Goal: Complete application form

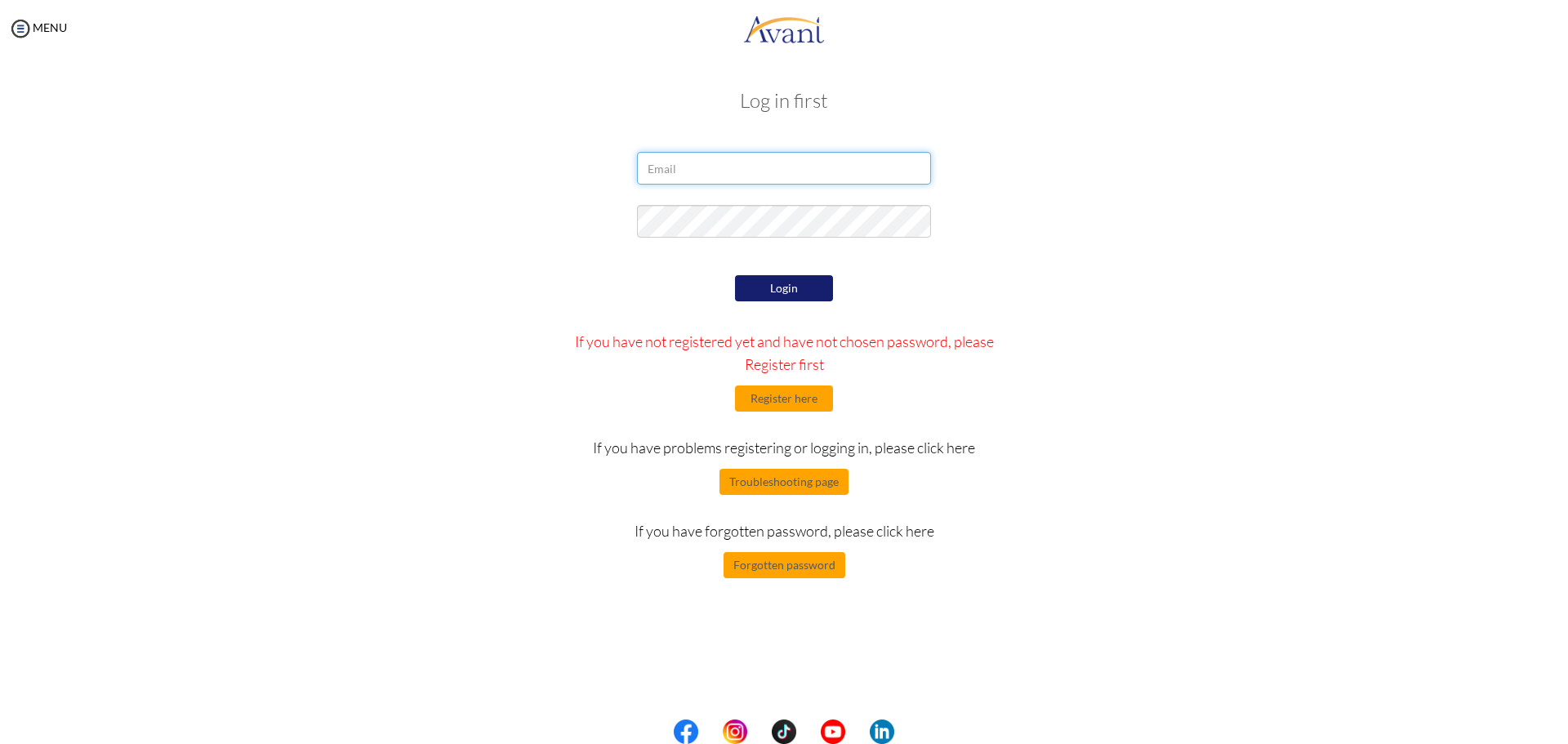
click at [804, 179] on input "email" at bounding box center [784, 168] width 294 height 32
type input "[EMAIL_ADDRESS][DOMAIN_NAME]"
click at [755, 284] on button "Login" at bounding box center [784, 287] width 98 height 26
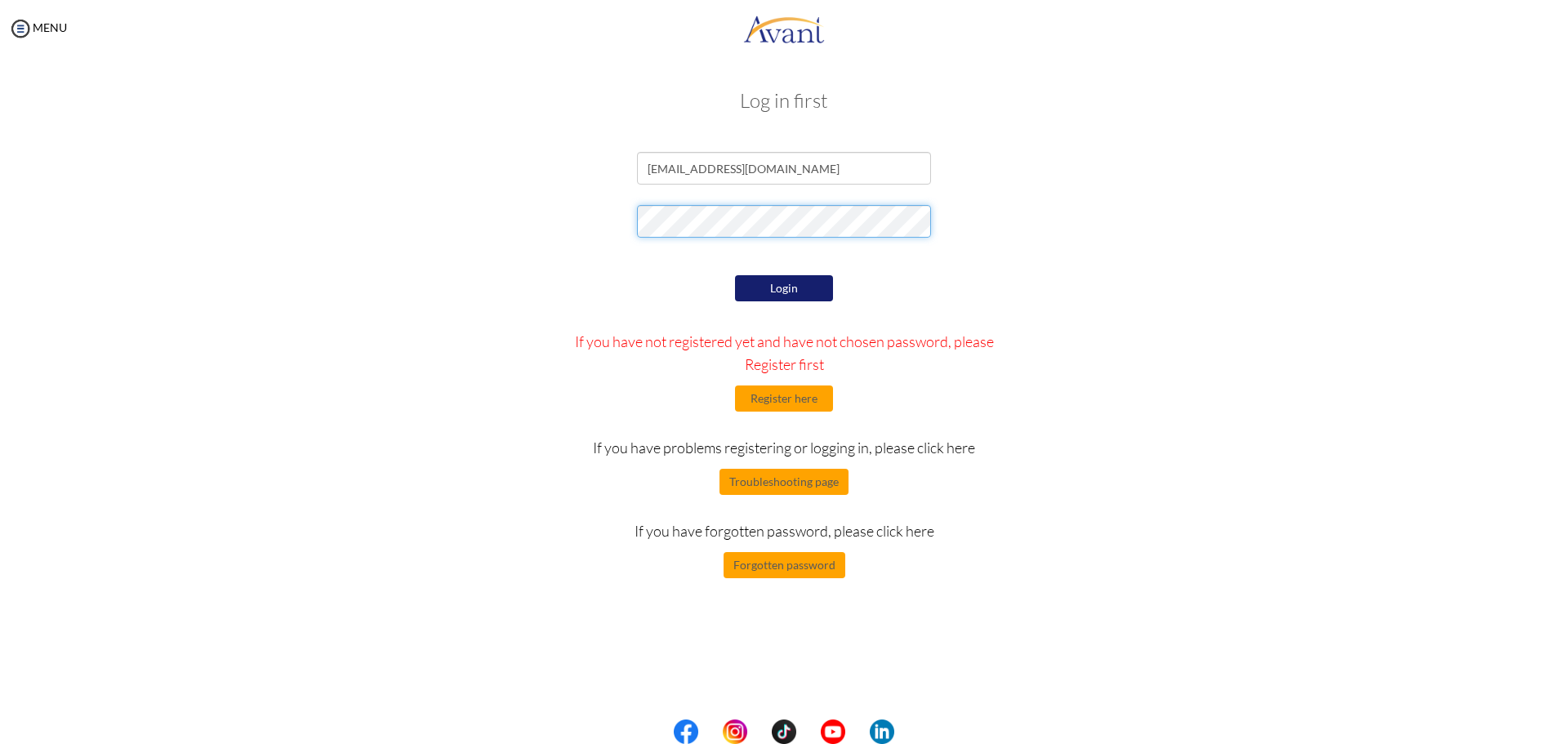
click at [626, 254] on form "[EMAIL_ADDRESS][DOMAIN_NAME] Login If you have not registered yet and have not …" at bounding box center [784, 365] width 931 height 426
click at [800, 291] on button "Login" at bounding box center [784, 287] width 98 height 26
click at [811, 399] on button "Register here" at bounding box center [784, 398] width 98 height 26
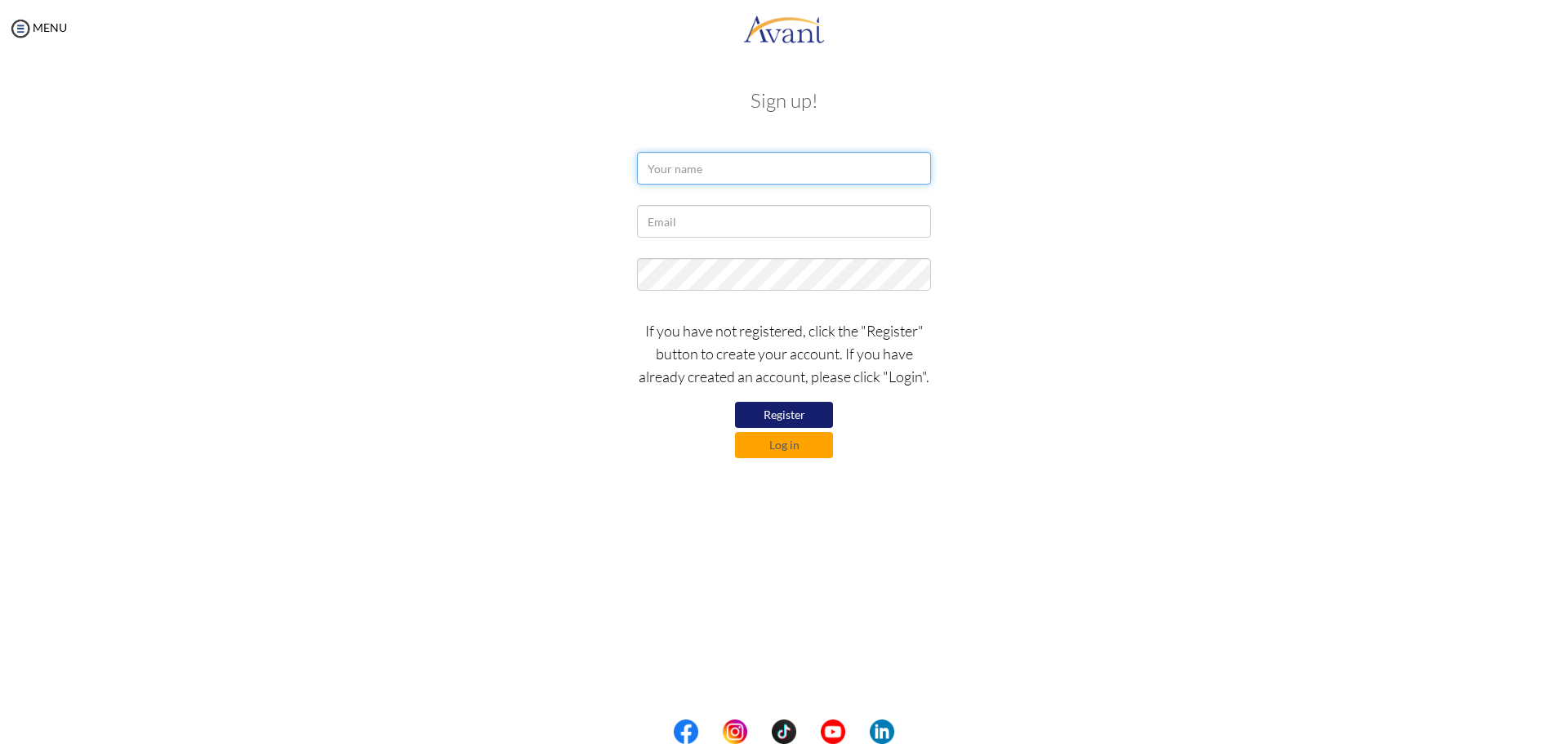
click at [808, 160] on input "text" at bounding box center [784, 168] width 294 height 32
type input "Jason C. Alcantara"
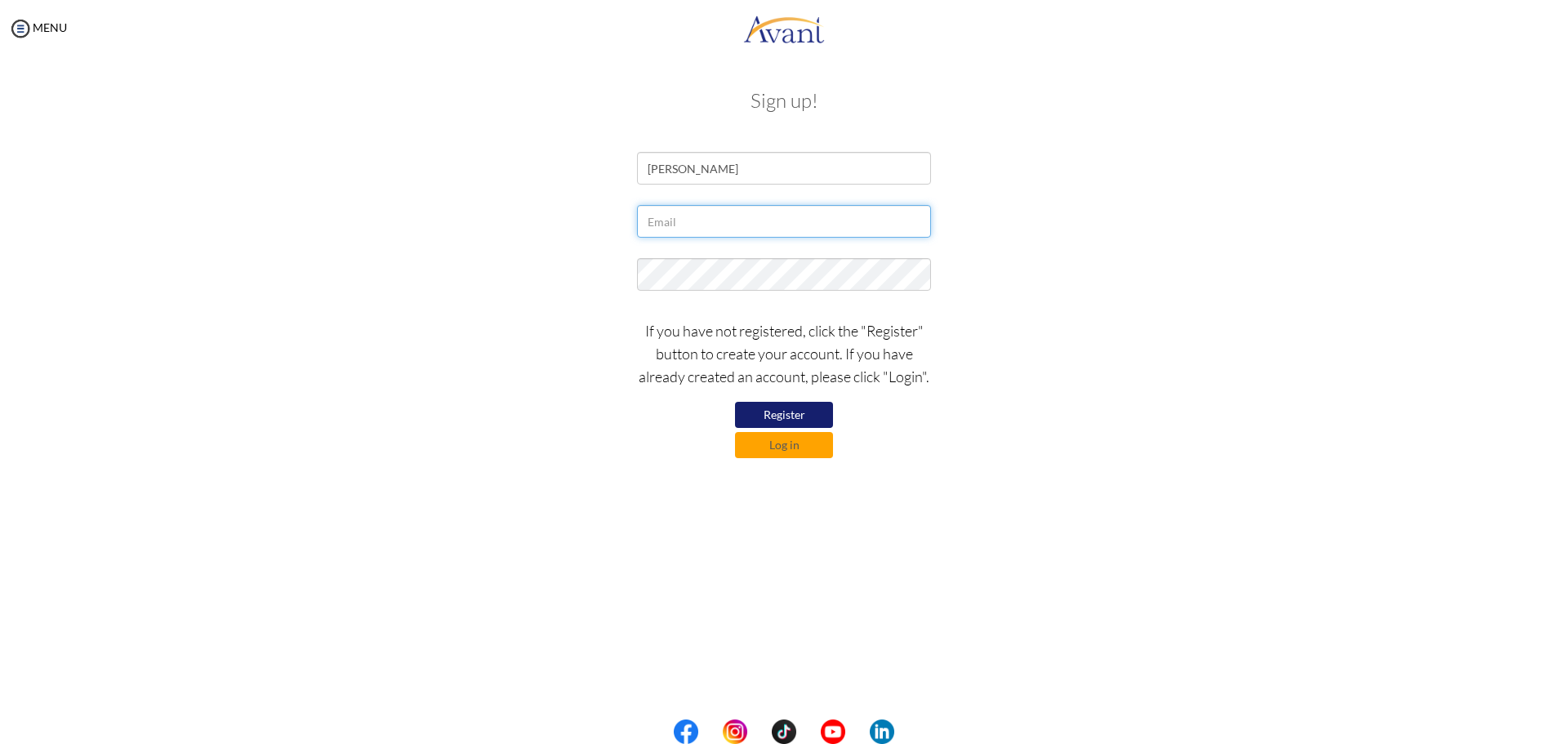
click at [737, 223] on input "text" at bounding box center [784, 221] width 294 height 32
type input "[EMAIL_ADDRESS][DOMAIN_NAME]"
click at [771, 423] on button "Register" at bounding box center [784, 414] width 98 height 26
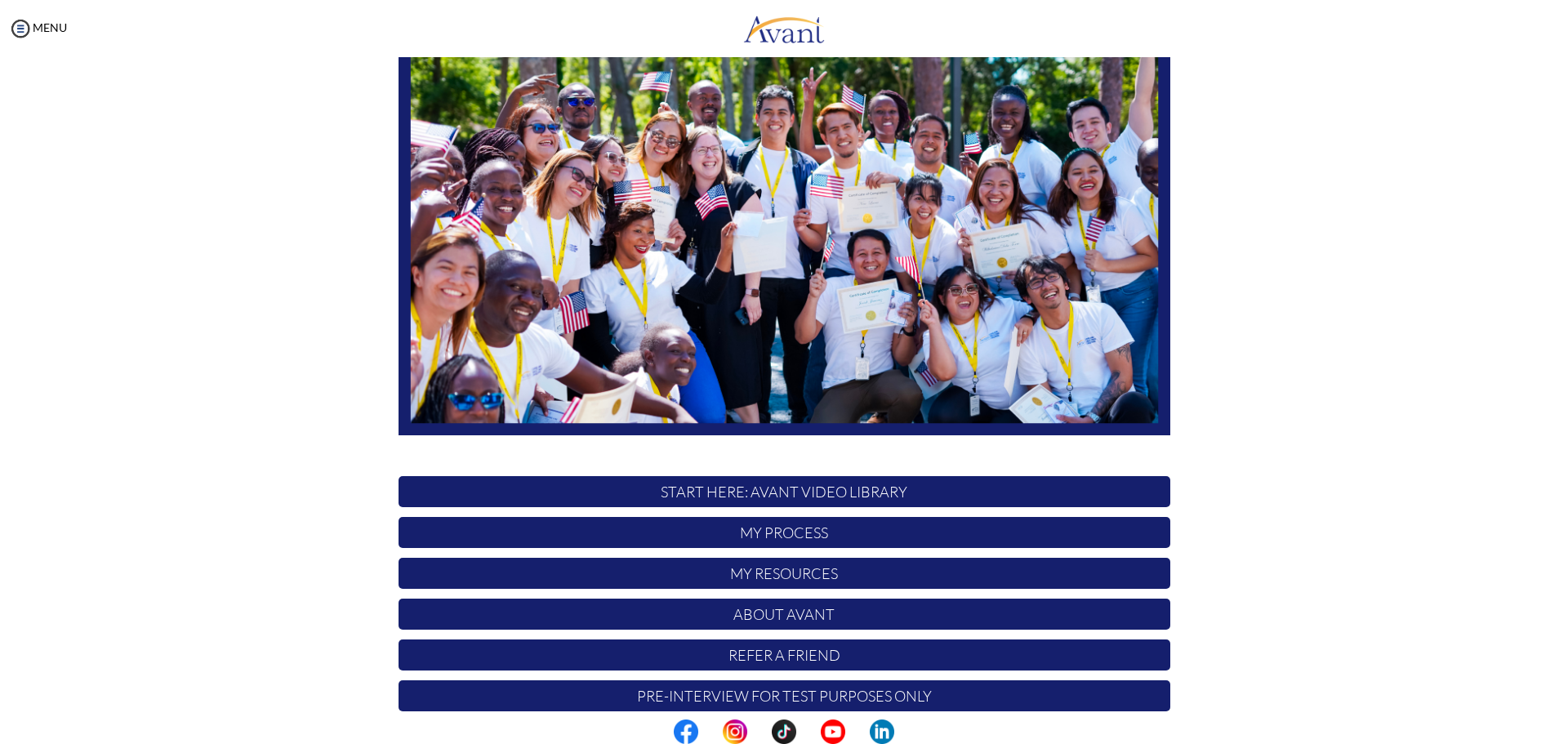
scroll to position [164, 0]
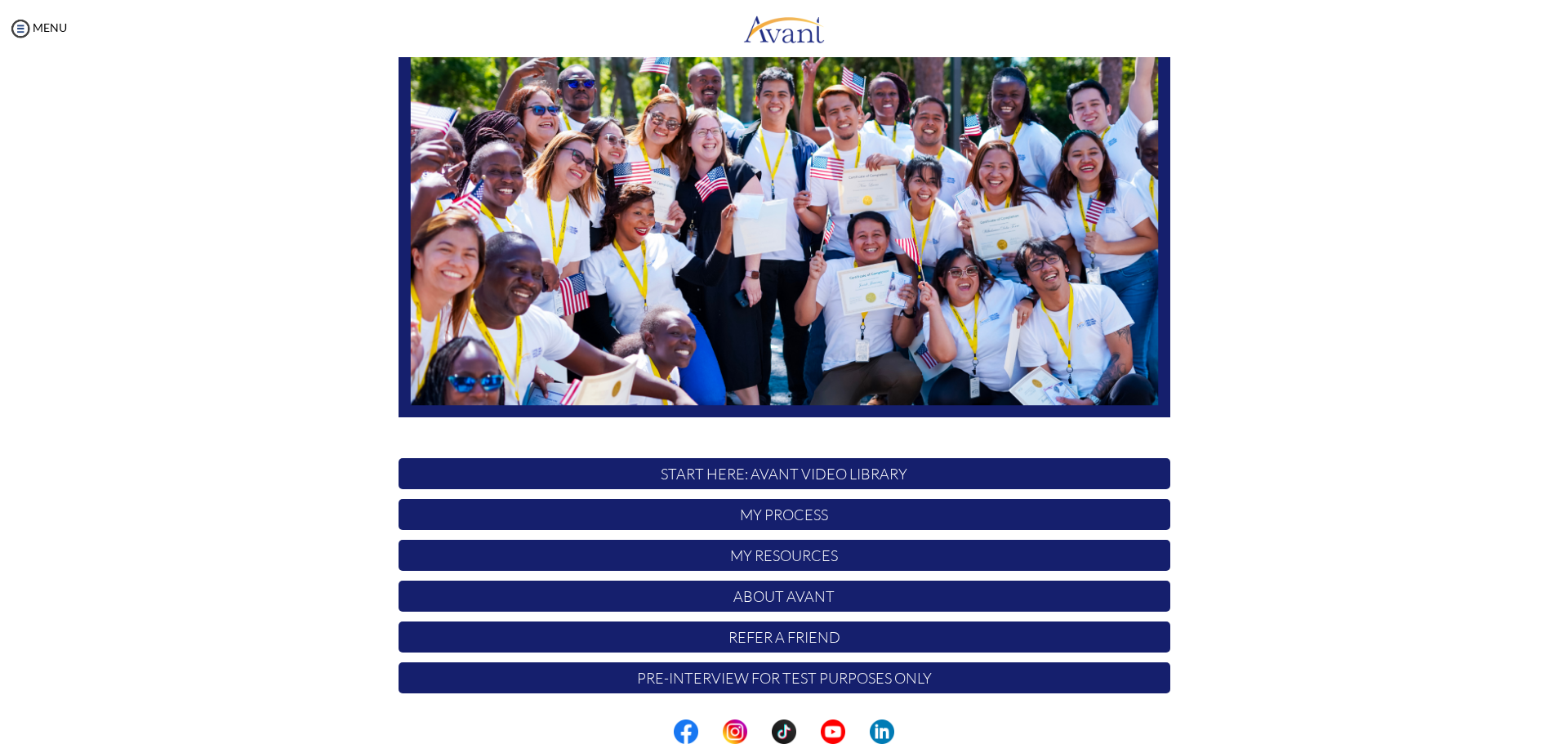
click at [777, 678] on p "Pre-Interview for test purposes only" at bounding box center [784, 678] width 772 height 31
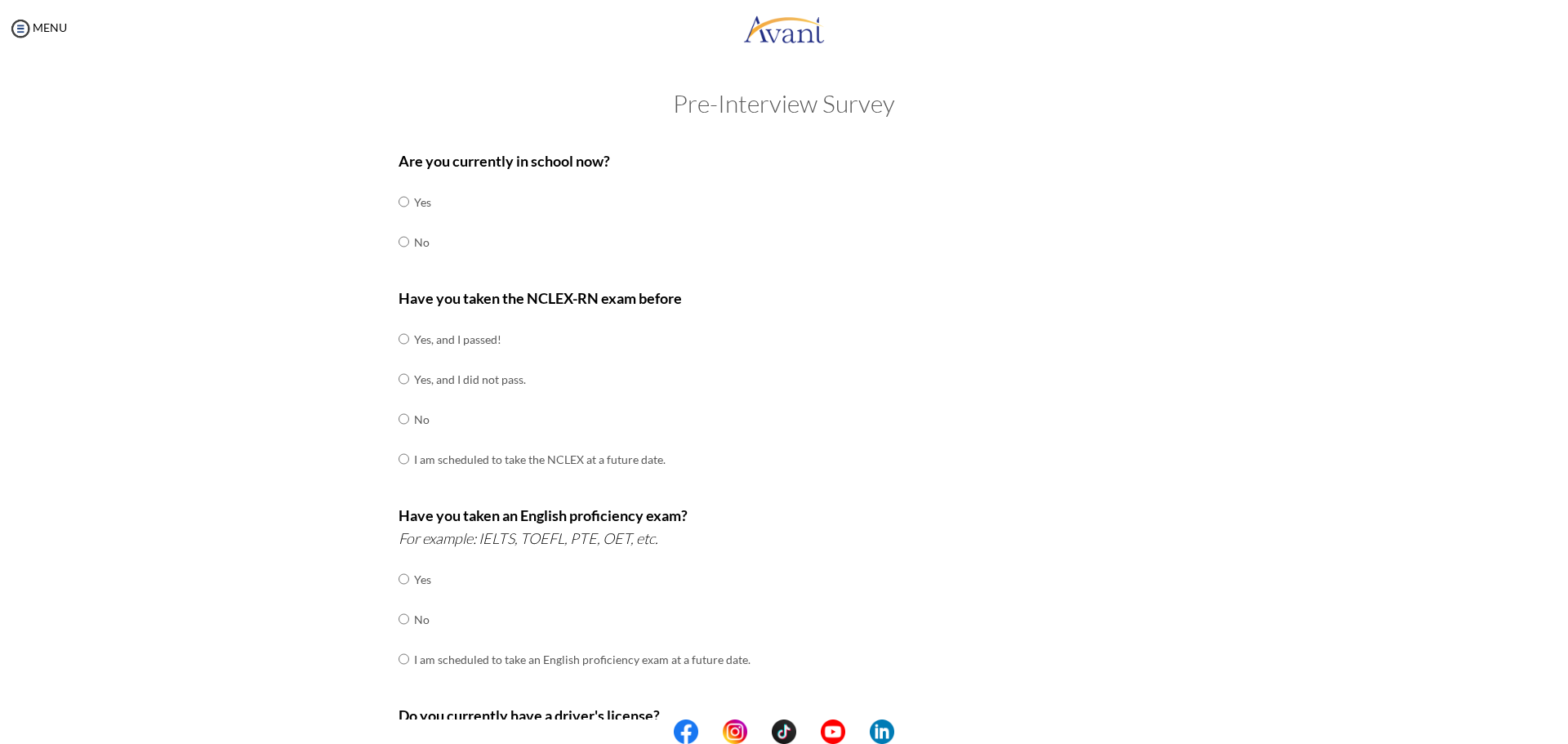
click at [418, 243] on td "No" at bounding box center [423, 242] width 17 height 40
click at [418, 240] on td "No" at bounding box center [423, 242] width 17 height 40
click at [414, 241] on td "No" at bounding box center [423, 242] width 17 height 40
click at [399, 218] on input "radio" at bounding box center [404, 201] width 11 height 32
radio input "true"
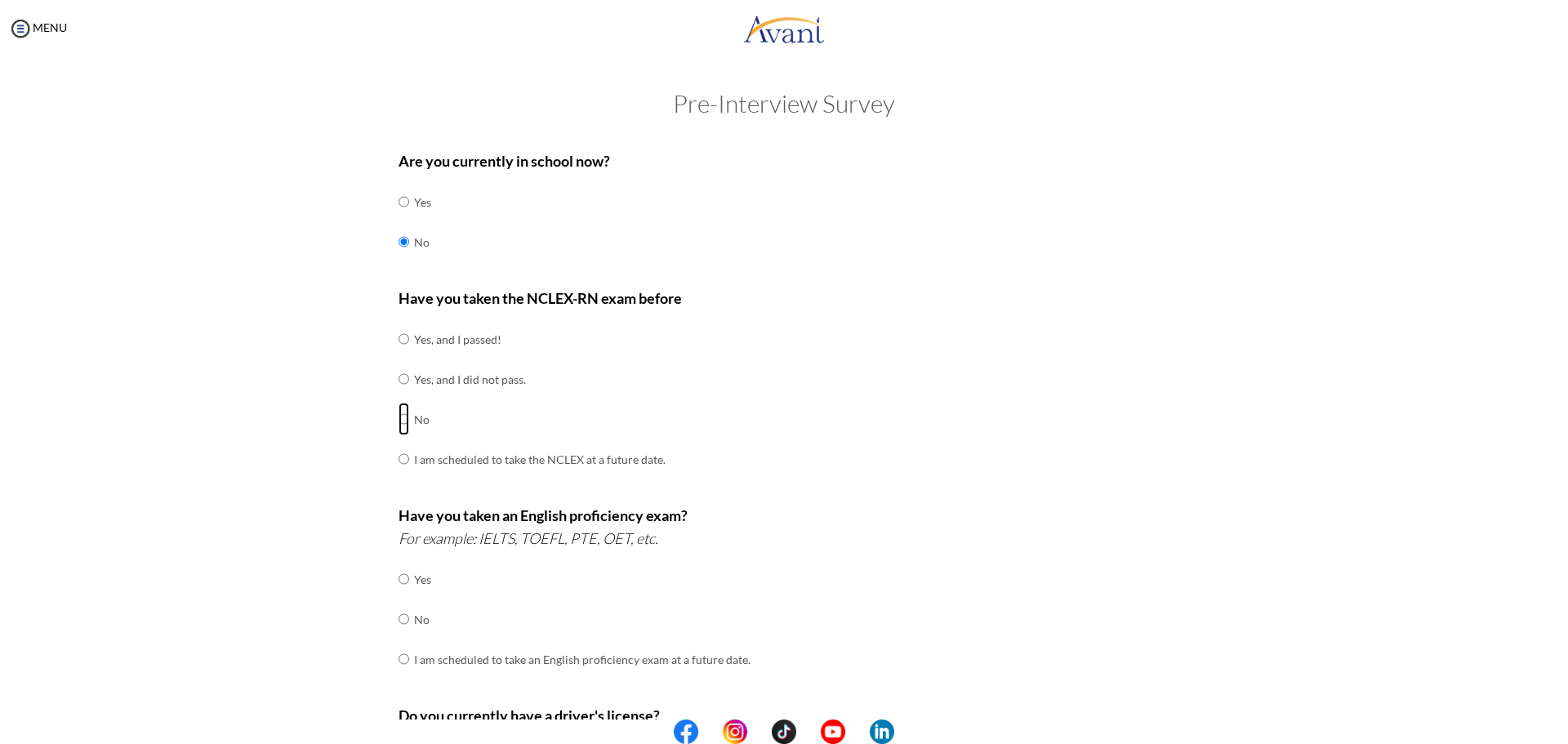
click at [399, 355] on input "radio" at bounding box center [404, 339] width 11 height 32
radio input "true"
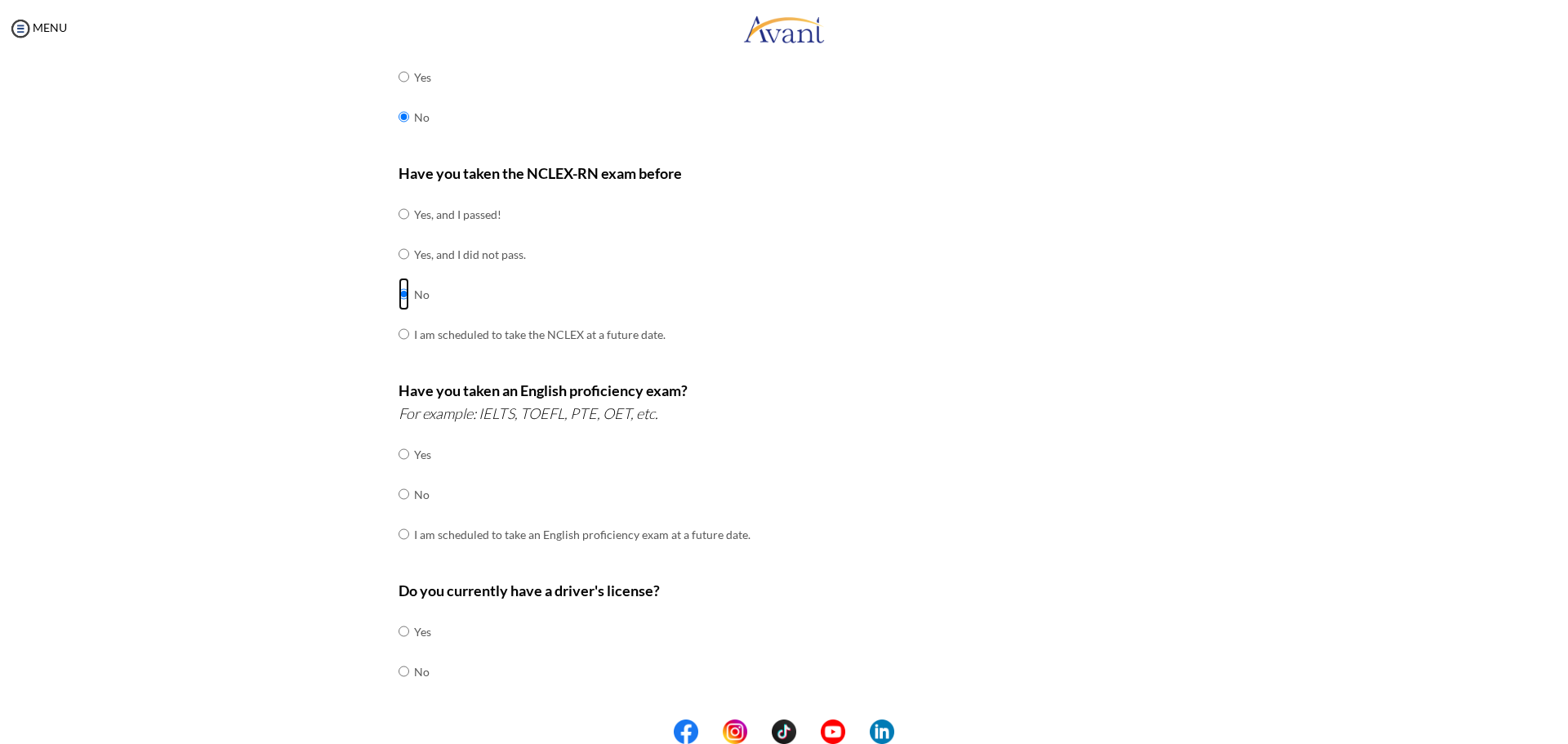
scroll to position [245, 0]
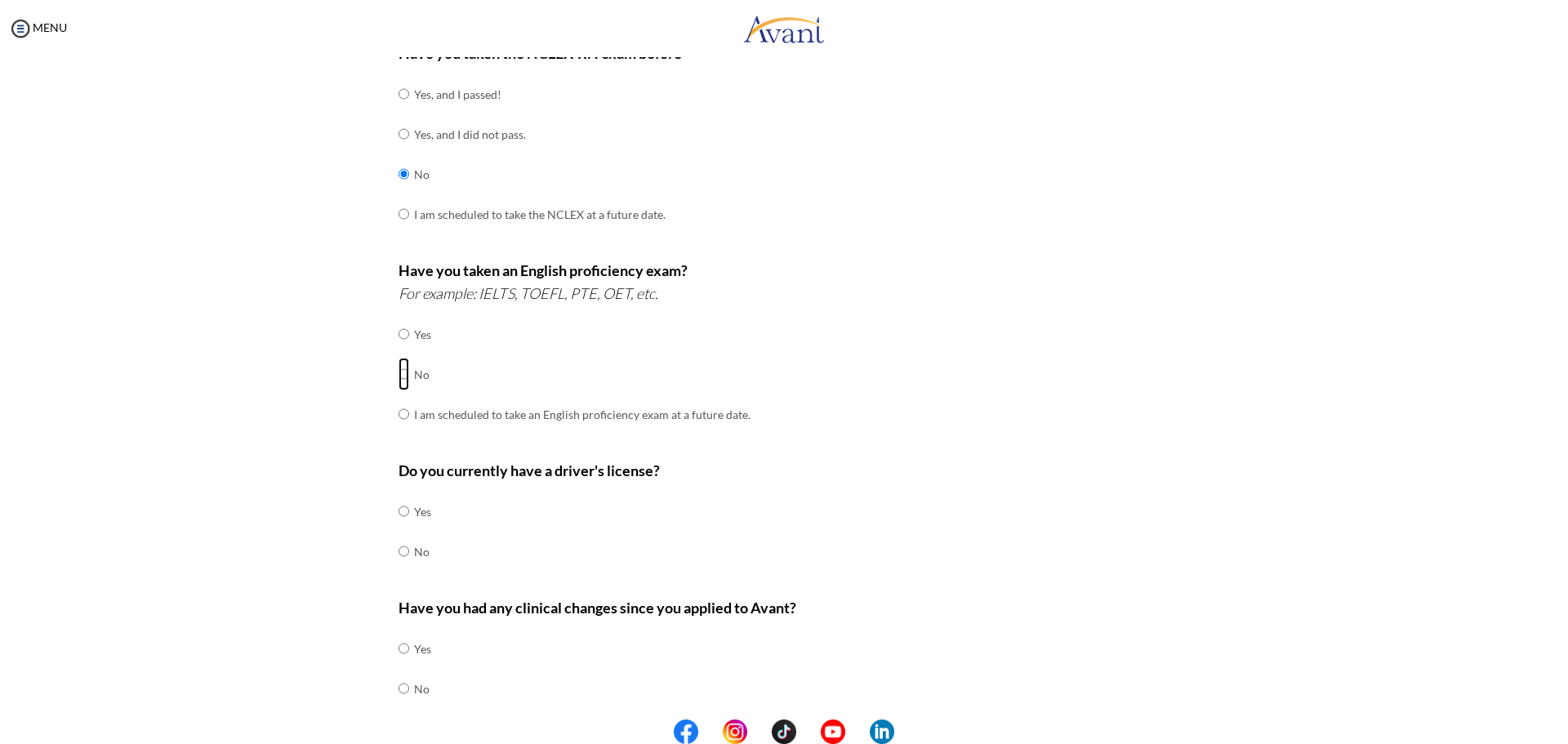
click at [399, 350] on input "radio" at bounding box center [404, 334] width 11 height 32
radio input "true"
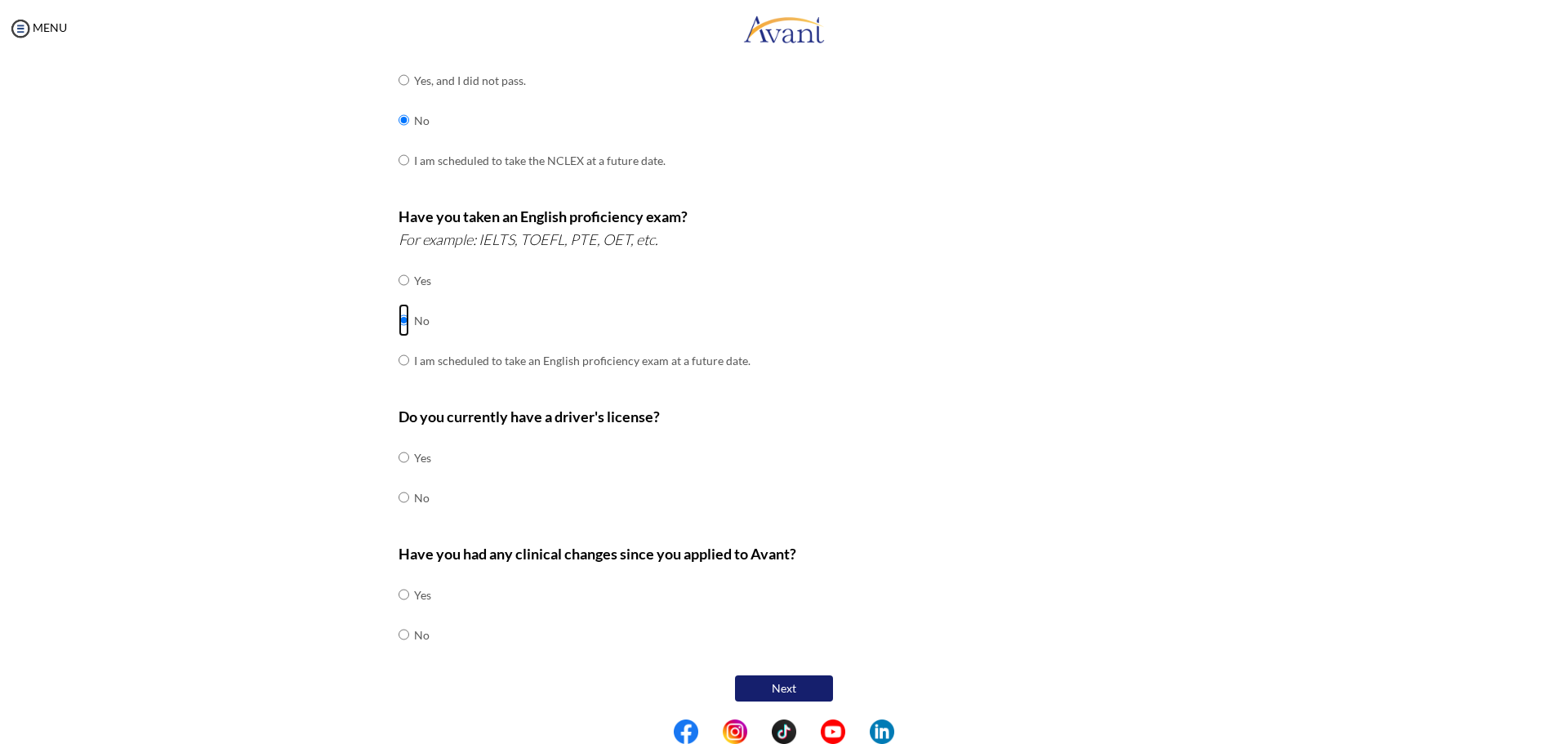
scroll to position [301, 0]
click at [399, 453] on input "radio" at bounding box center [404, 454] width 11 height 32
radio input "true"
click at [399, 609] on input "radio" at bounding box center [404, 591] width 11 height 32
radio input "true"
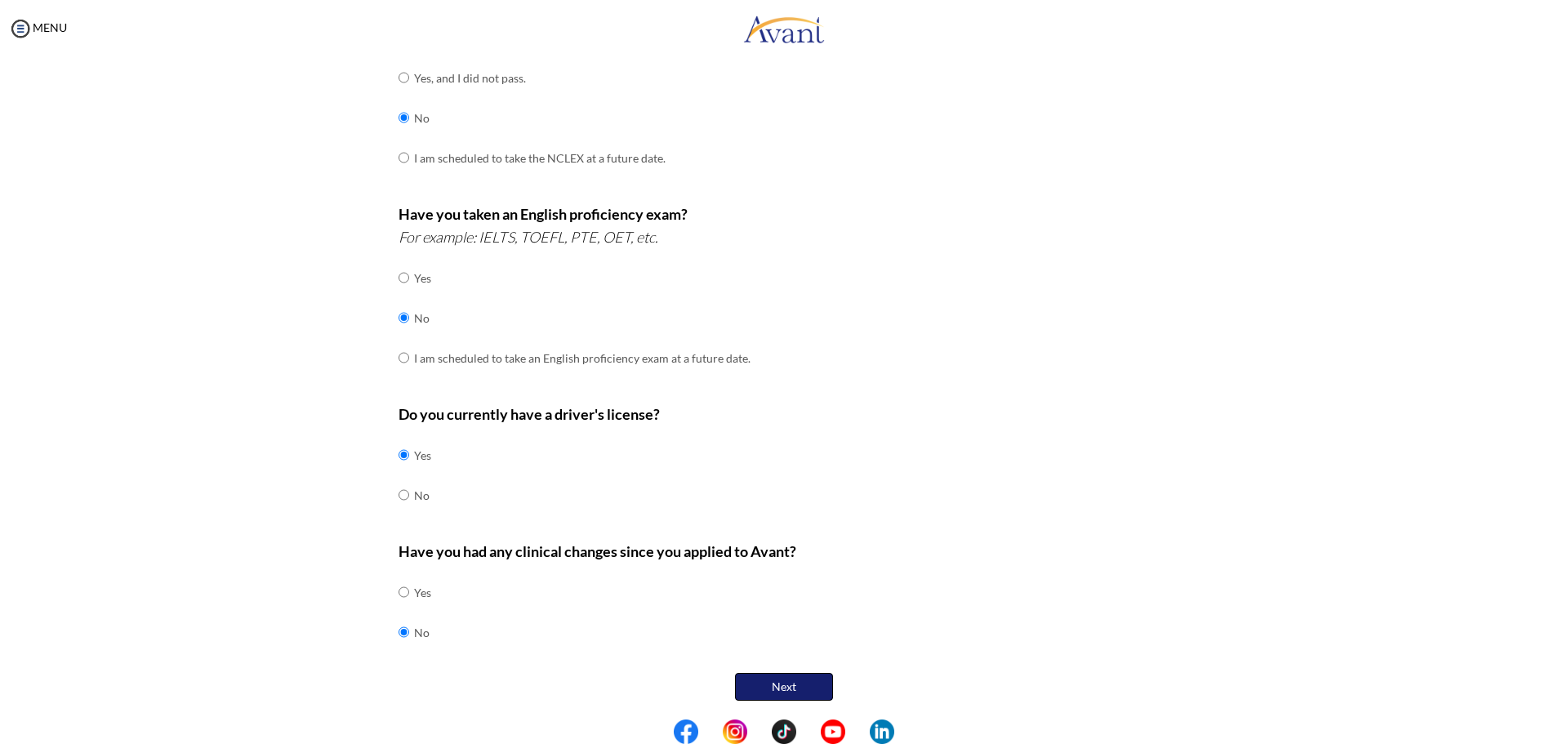
click at [747, 681] on button "Next" at bounding box center [784, 686] width 98 height 27
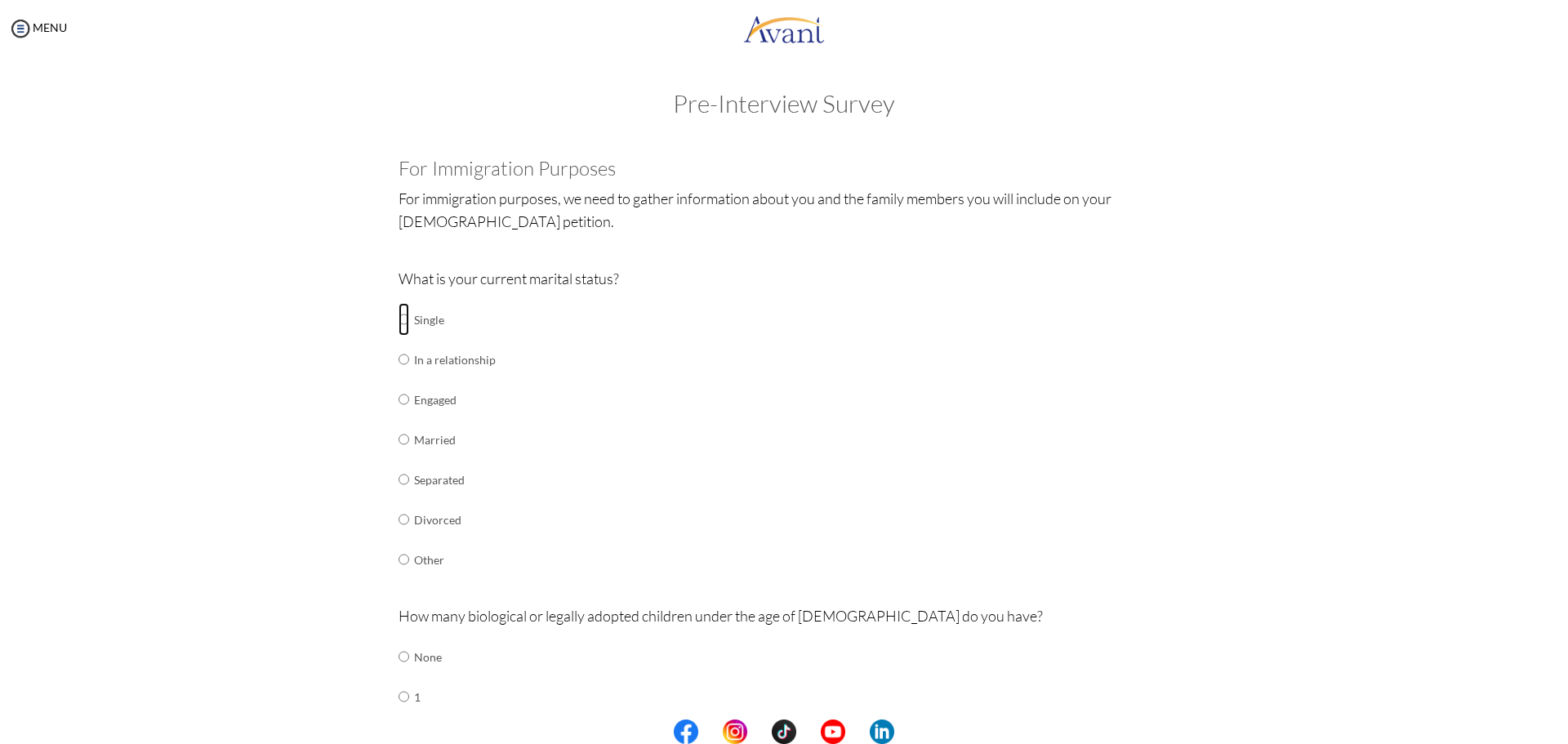
click at [399, 319] on input "radio" at bounding box center [404, 319] width 11 height 32
radio input "true"
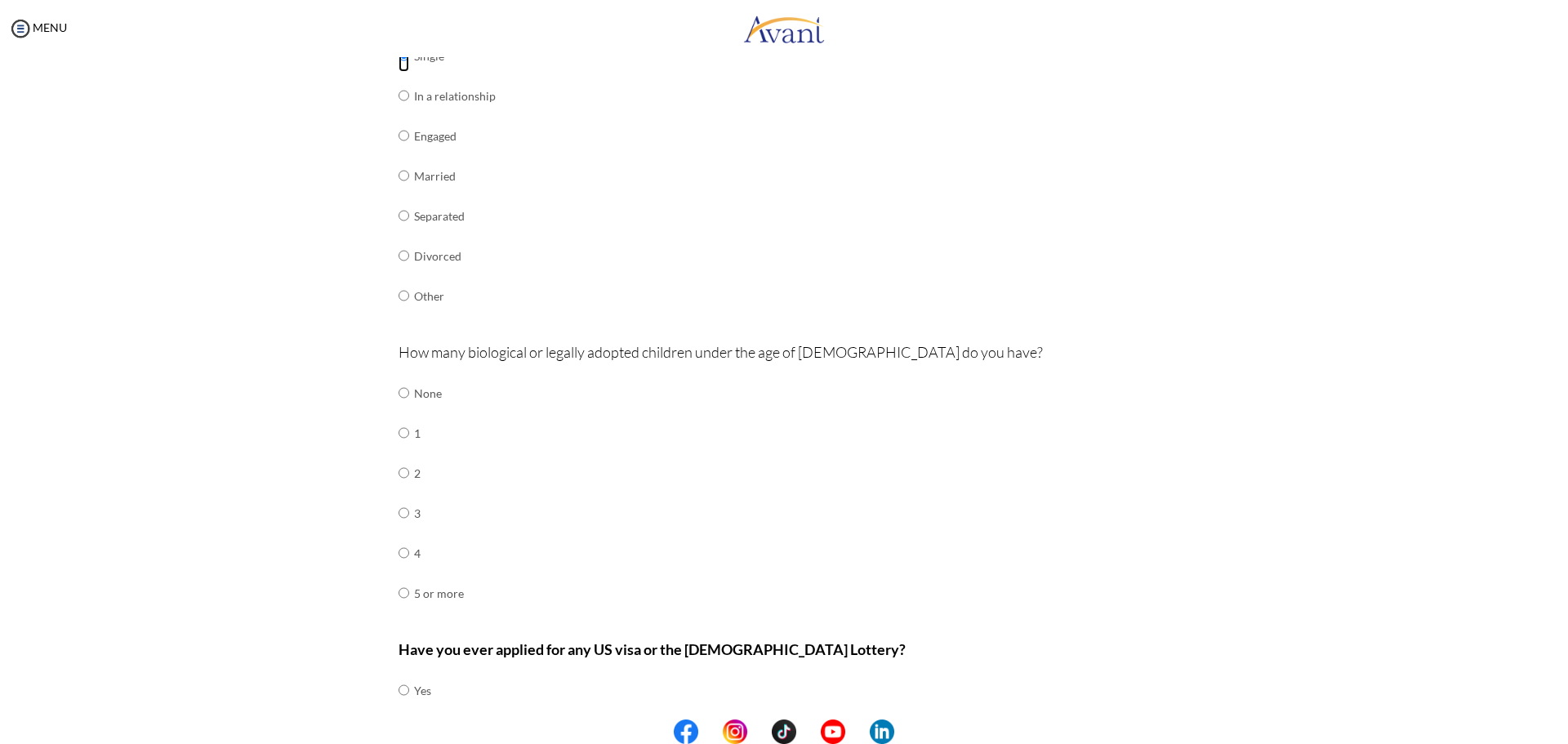
scroll to position [326, 0]
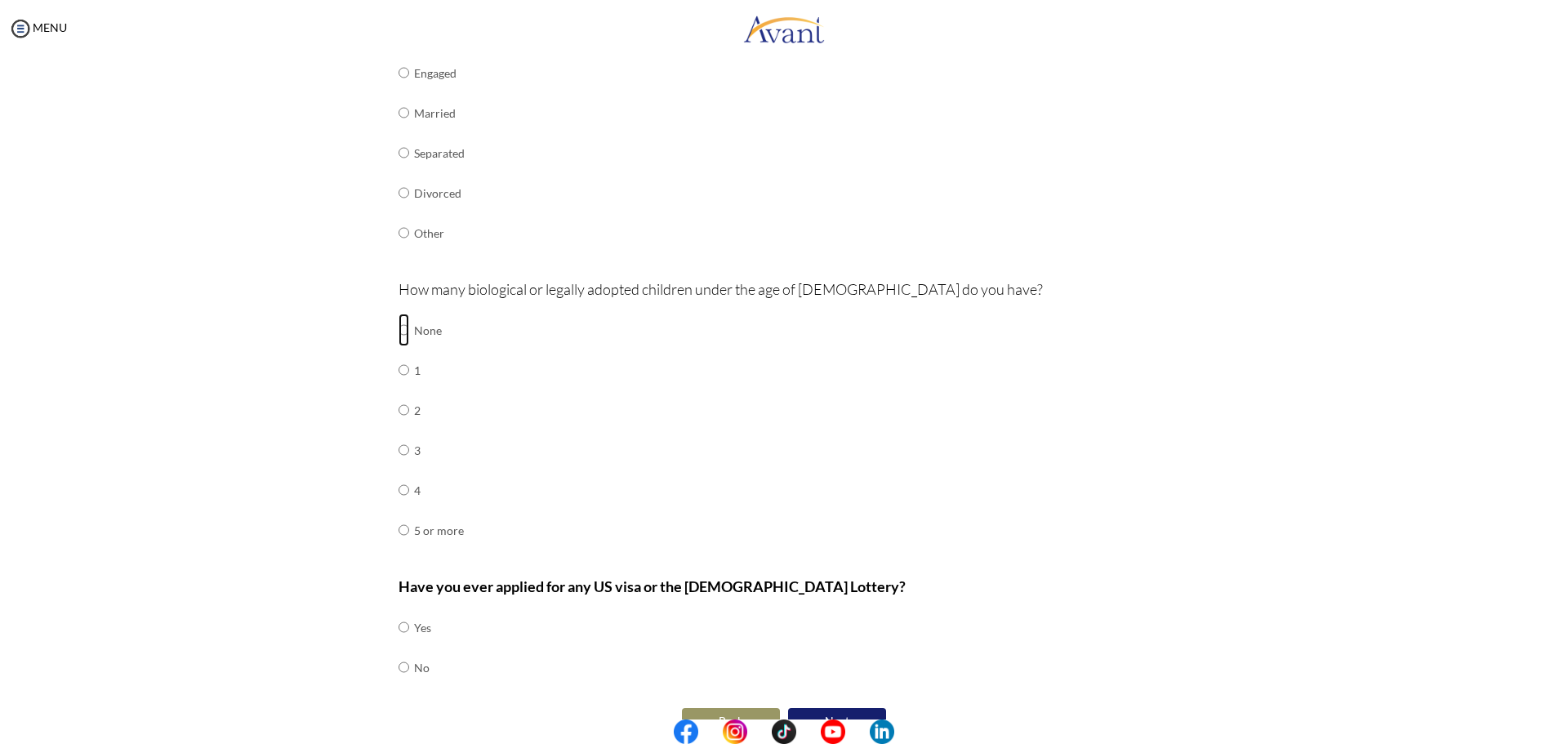
click at [399, 333] on input "radio" at bounding box center [404, 330] width 11 height 32
radio input "true"
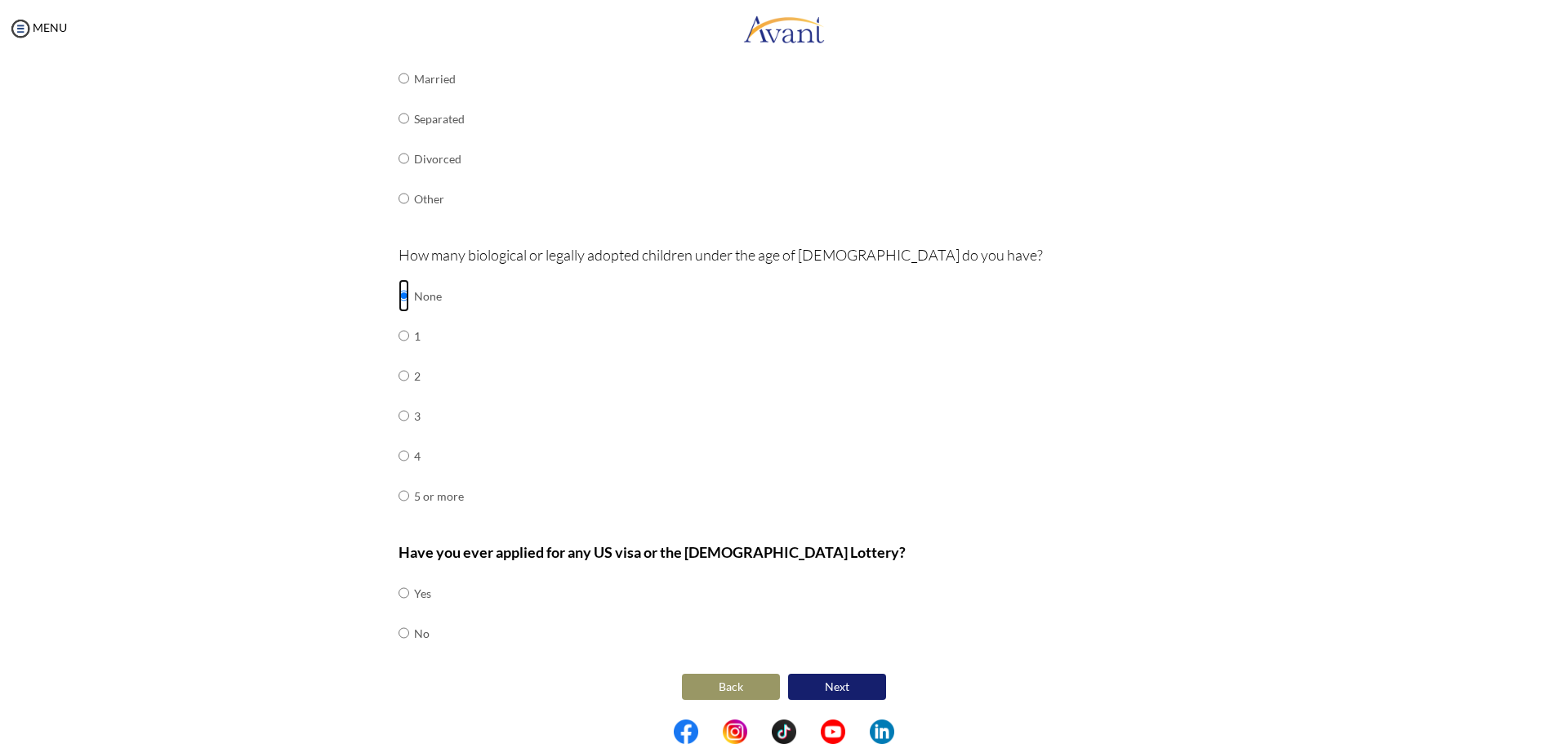
scroll to position [362, 0]
click at [399, 609] on input "radio" at bounding box center [404, 591] width 11 height 32
radio input "true"
click at [811, 683] on button "Next" at bounding box center [837, 685] width 98 height 26
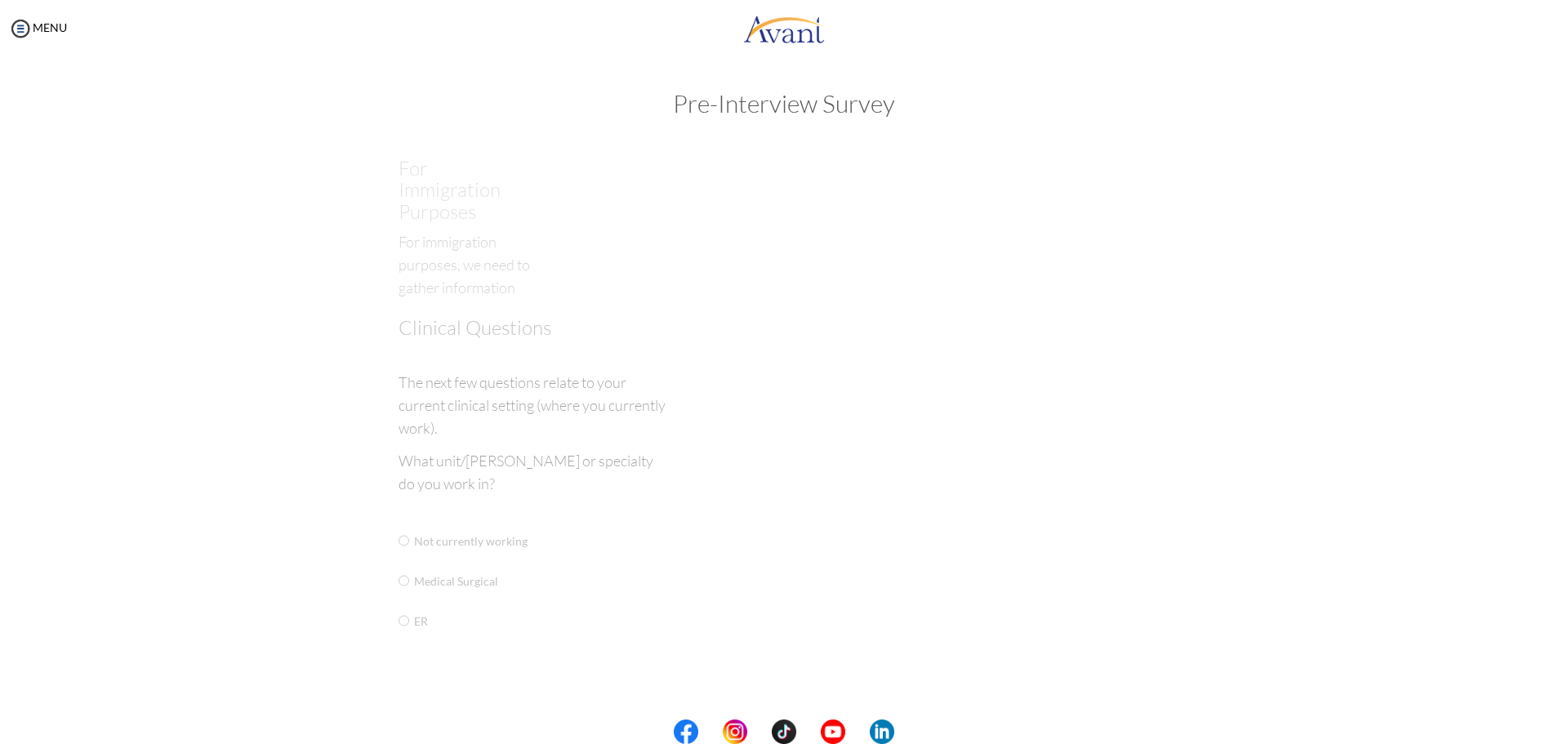
scroll to position [0, 0]
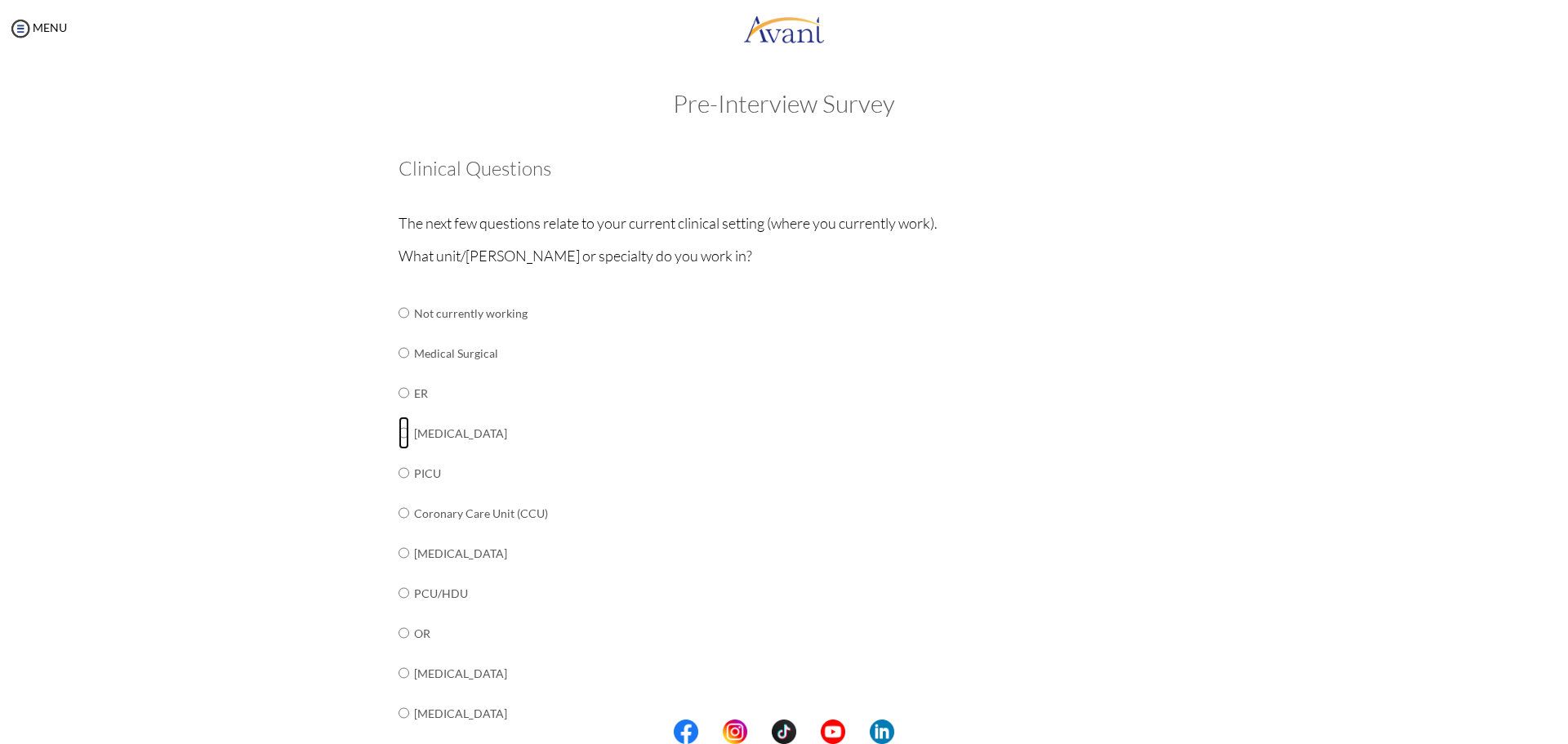
click at [399, 329] on input "radio" at bounding box center [404, 312] width 11 height 32
radio input "true"
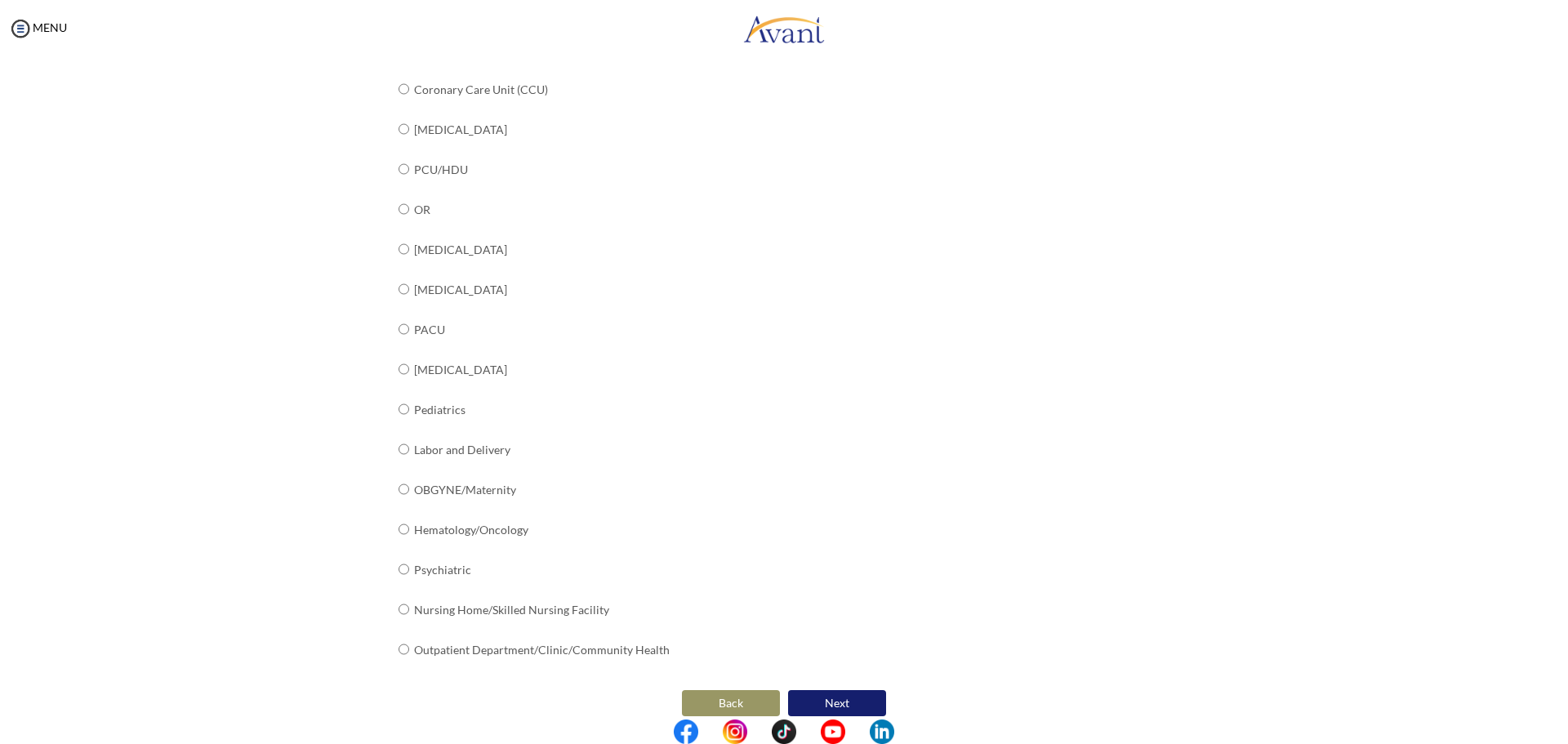
scroll to position [441, 0]
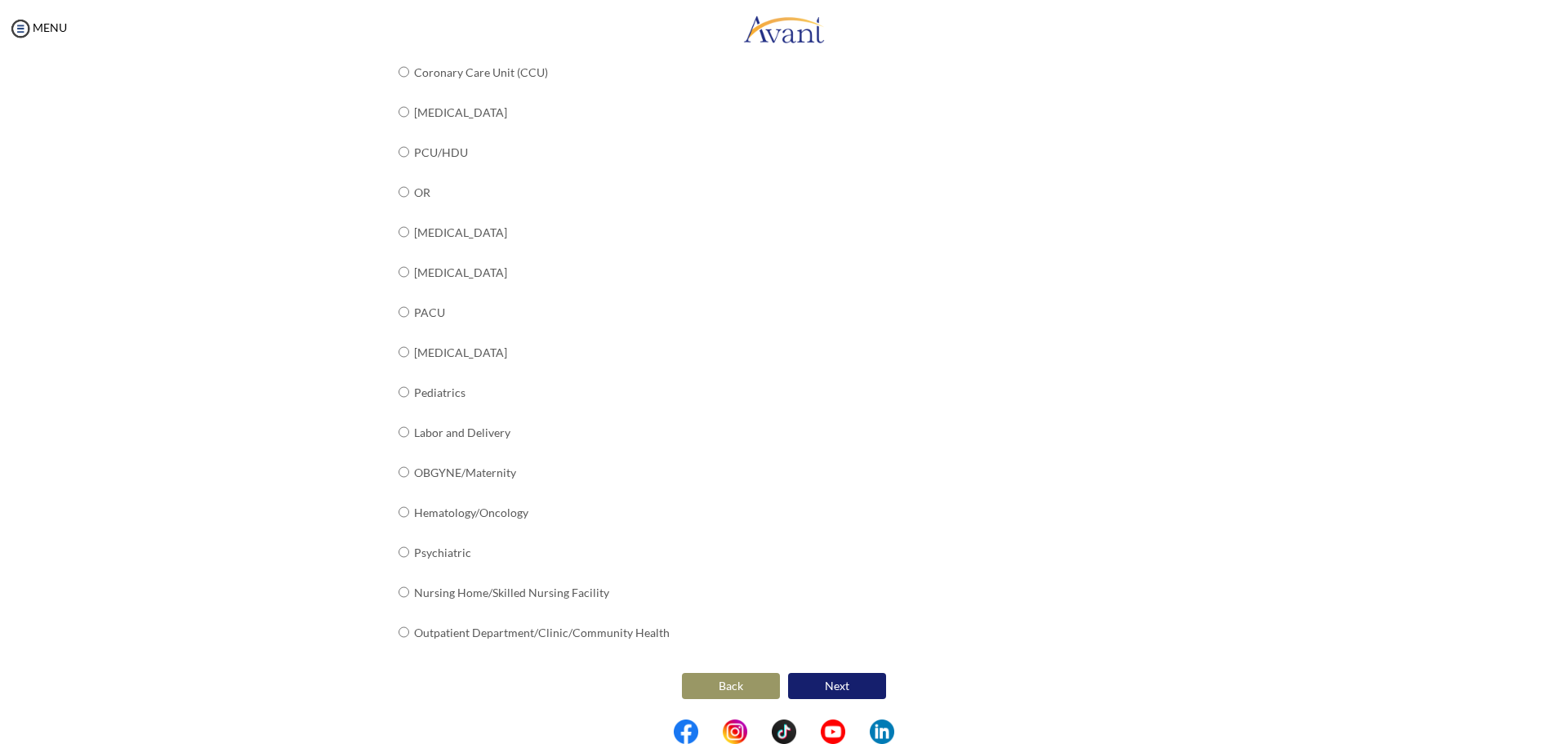
click at [855, 678] on button "Next" at bounding box center [837, 685] width 98 height 26
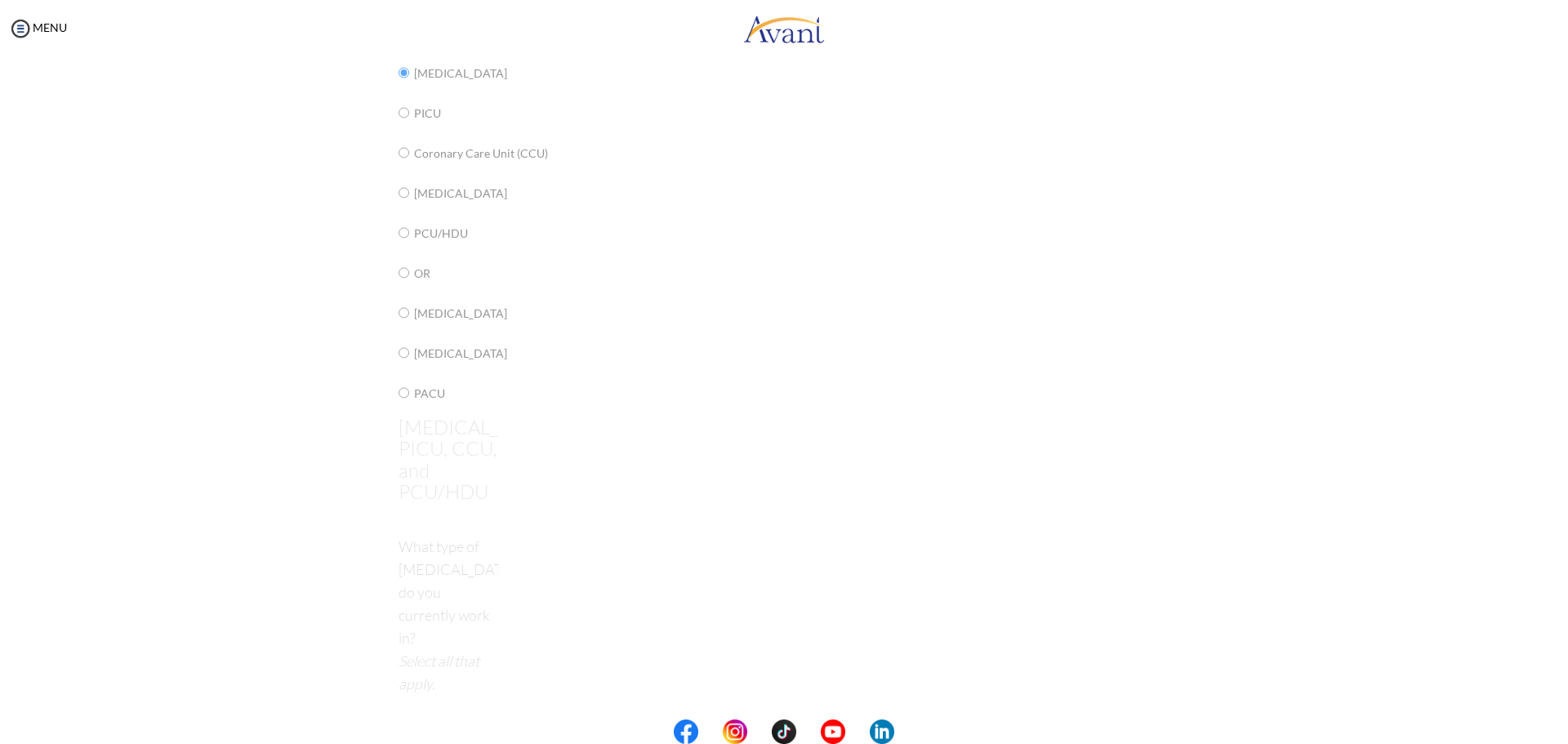
scroll to position [32, 0]
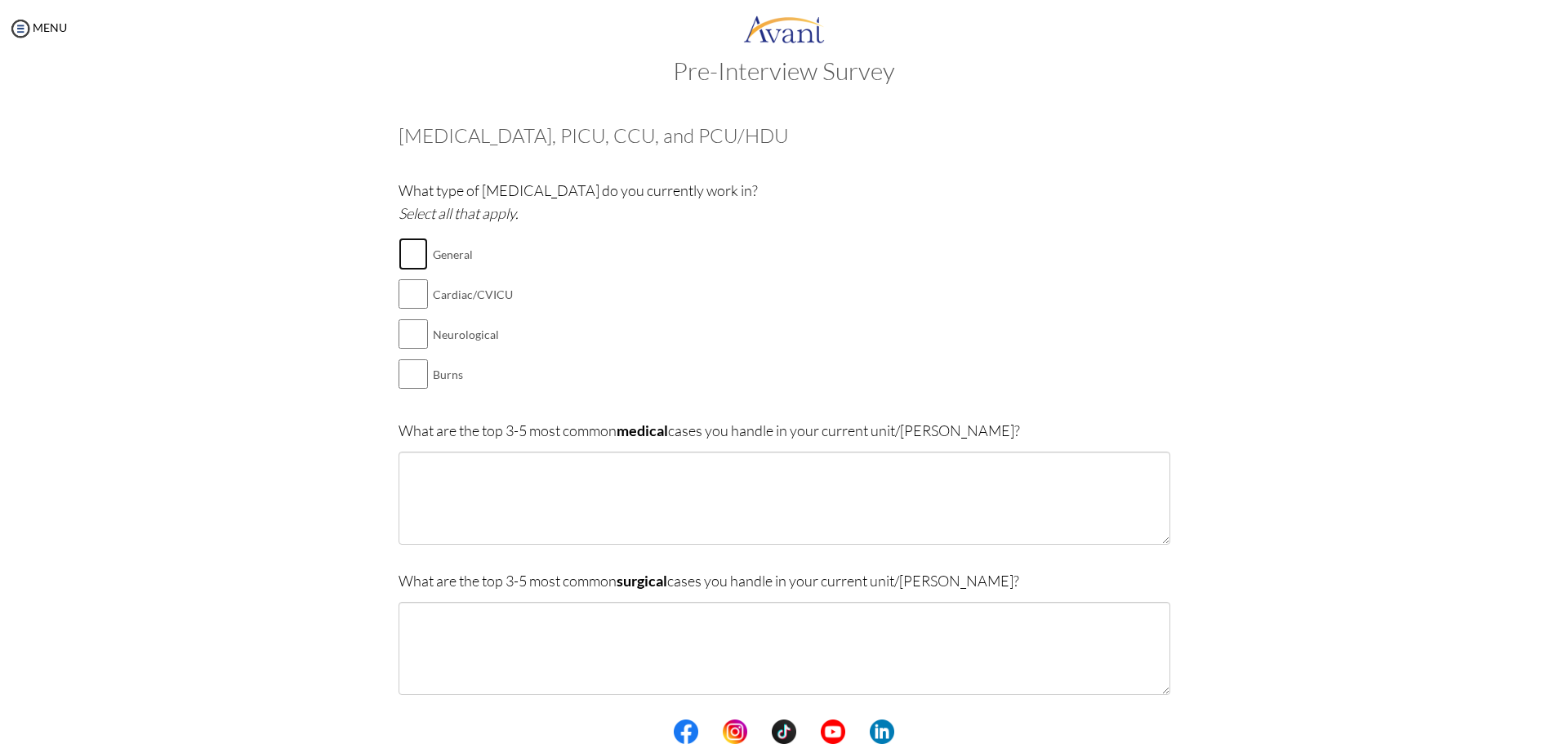
click at [419, 247] on input "checkbox" at bounding box center [413, 253] width 29 height 32
checkbox input "true"
click at [574, 475] on textarea at bounding box center [784, 498] width 772 height 93
click at [419, 468] on textarea "Arhytmias" at bounding box center [784, 498] width 772 height 93
click at [414, 468] on textarea "Arhytmias" at bounding box center [784, 498] width 772 height 93
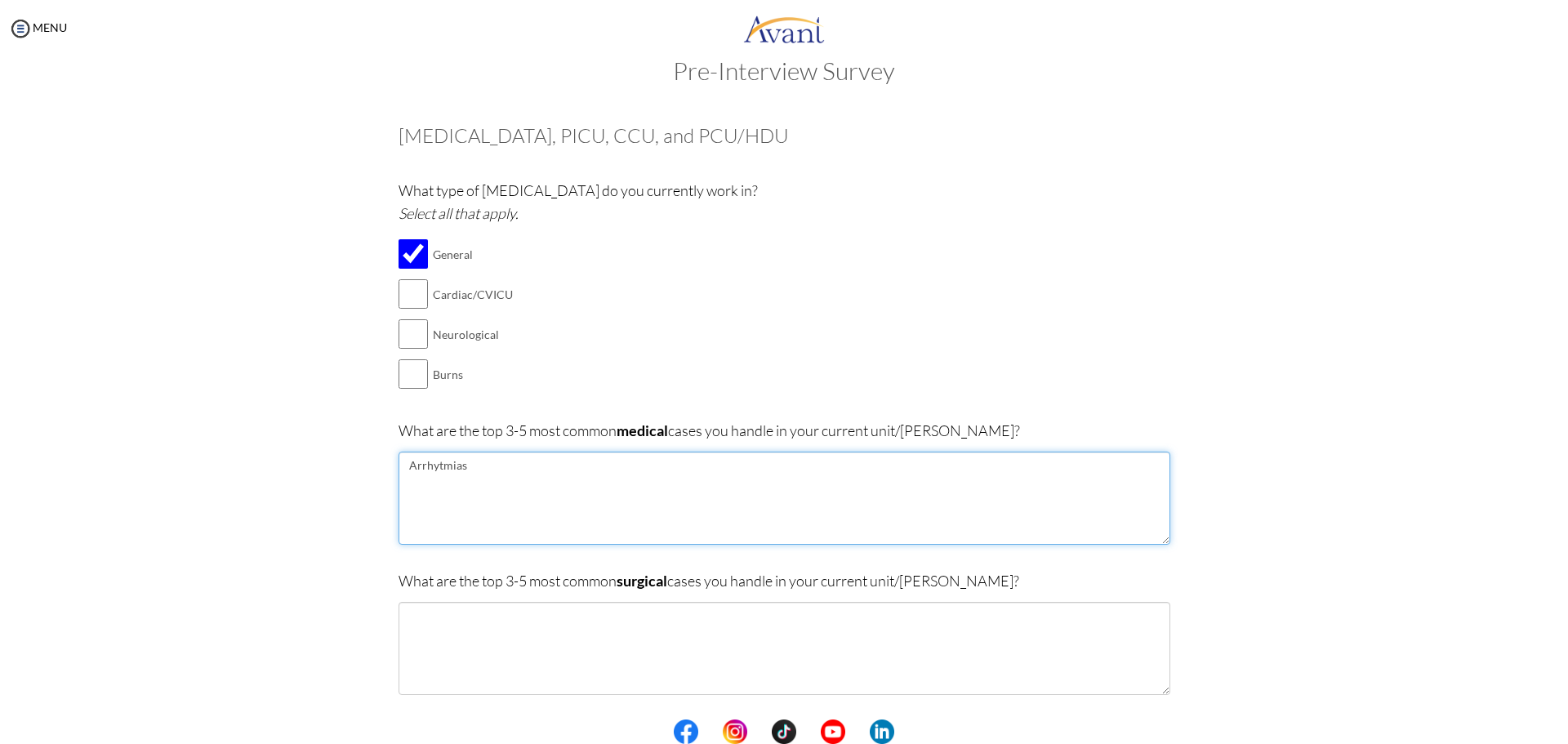
click at [510, 469] on textarea "Arrhytmias" at bounding box center [784, 498] width 772 height 93
click at [431, 466] on textarea "Arrhytmias" at bounding box center [784, 498] width 772 height 93
drag, startPoint x: 431, startPoint y: 466, endPoint x: 506, endPoint y: 474, distance: 75.4
click at [506, 474] on textarea "Arrhytmias" at bounding box center [784, 498] width 772 height 93
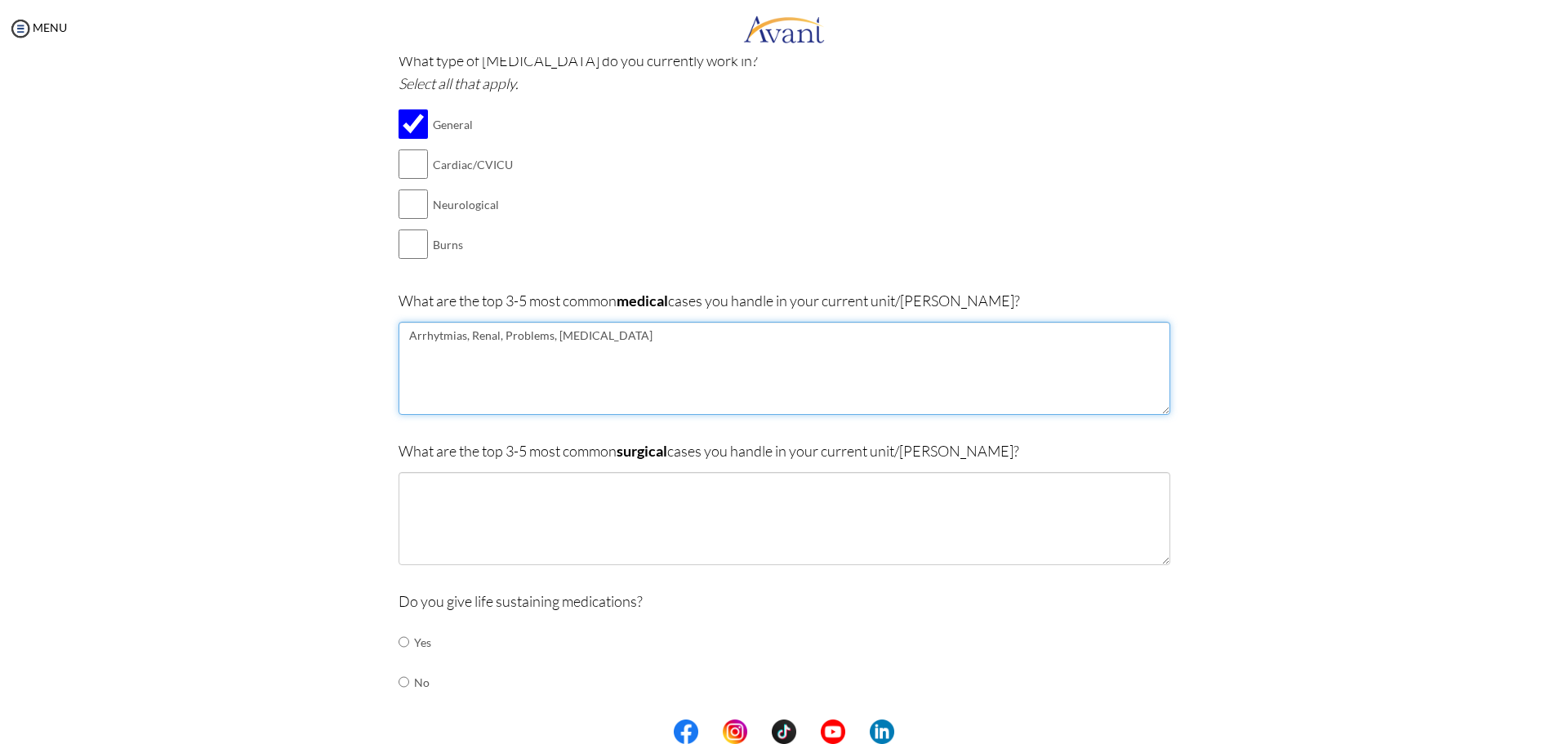
scroll to position [277, 0]
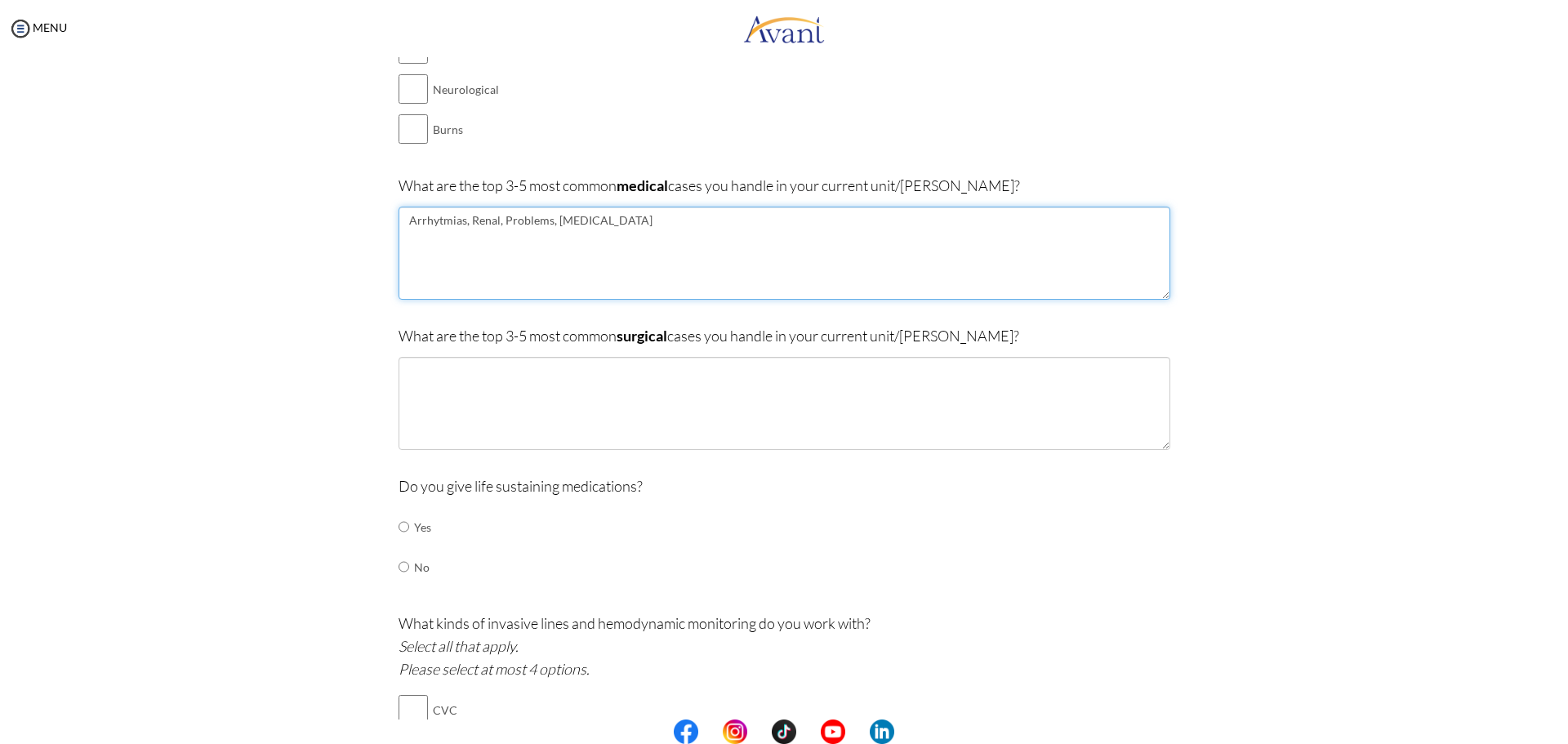
type textarea "Arrhytmias, Renal, Problems, [MEDICAL_DATA]"
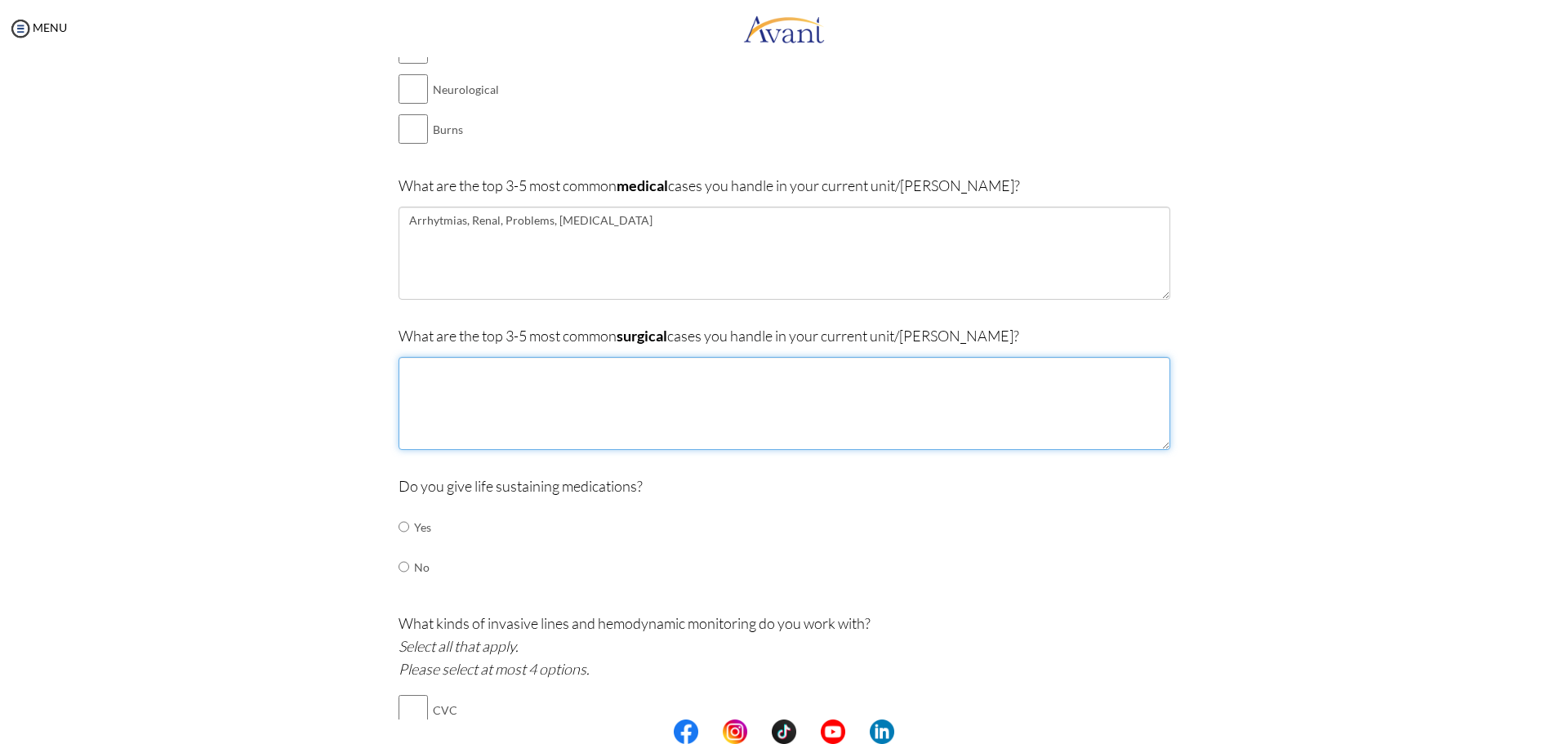
click at [665, 389] on textarea at bounding box center [784, 404] width 772 height 93
type textarea "[MEDICAL_DATA], Coronary [MEDICAL_DATA],"
click at [654, 359] on textarea "[MEDICAL_DATA], Coronary [MEDICAL_DATA]," at bounding box center [784, 404] width 772 height 93
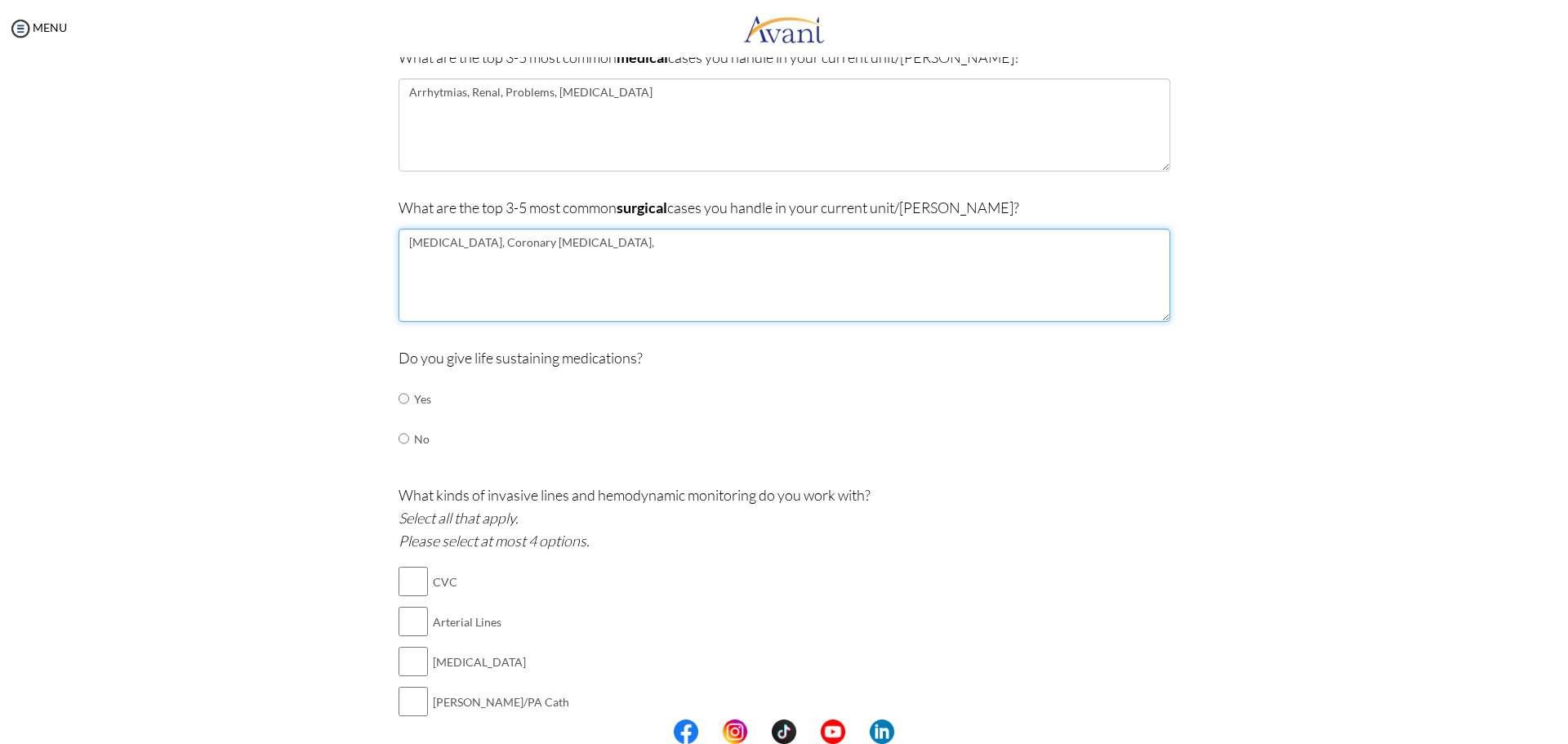
scroll to position [441, 0]
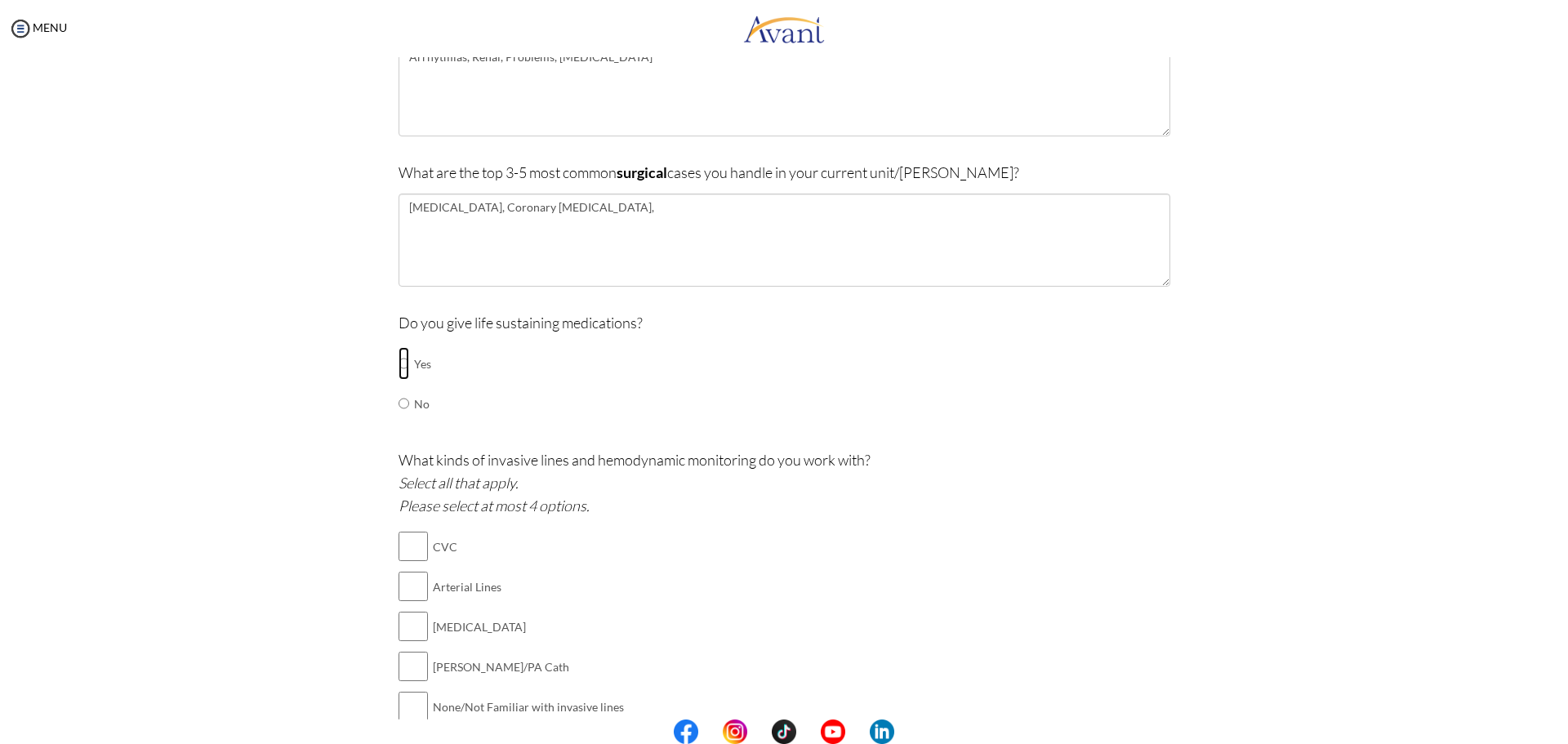
click at [401, 364] on input "radio" at bounding box center [404, 363] width 11 height 32
radio input "true"
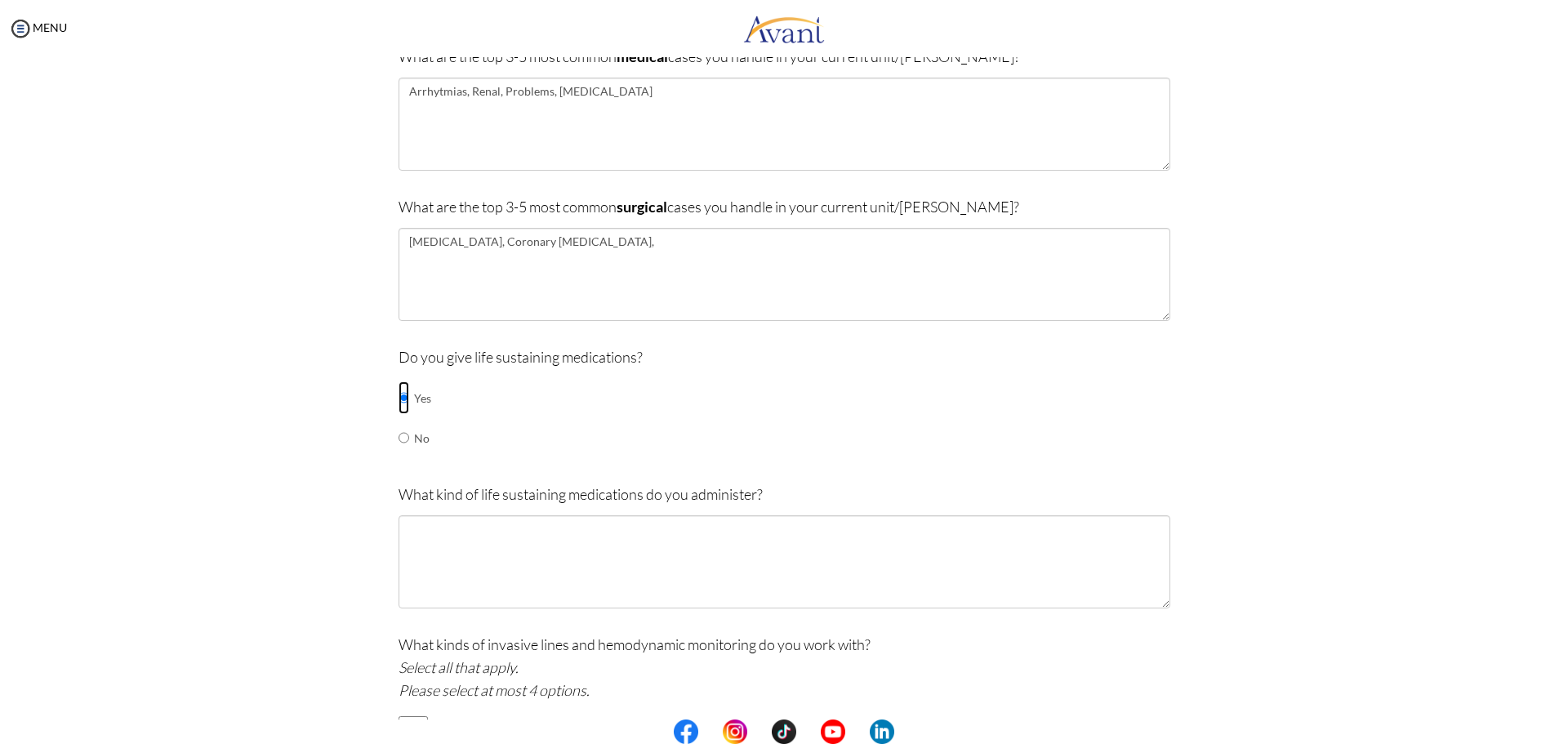
scroll to position [360, 0]
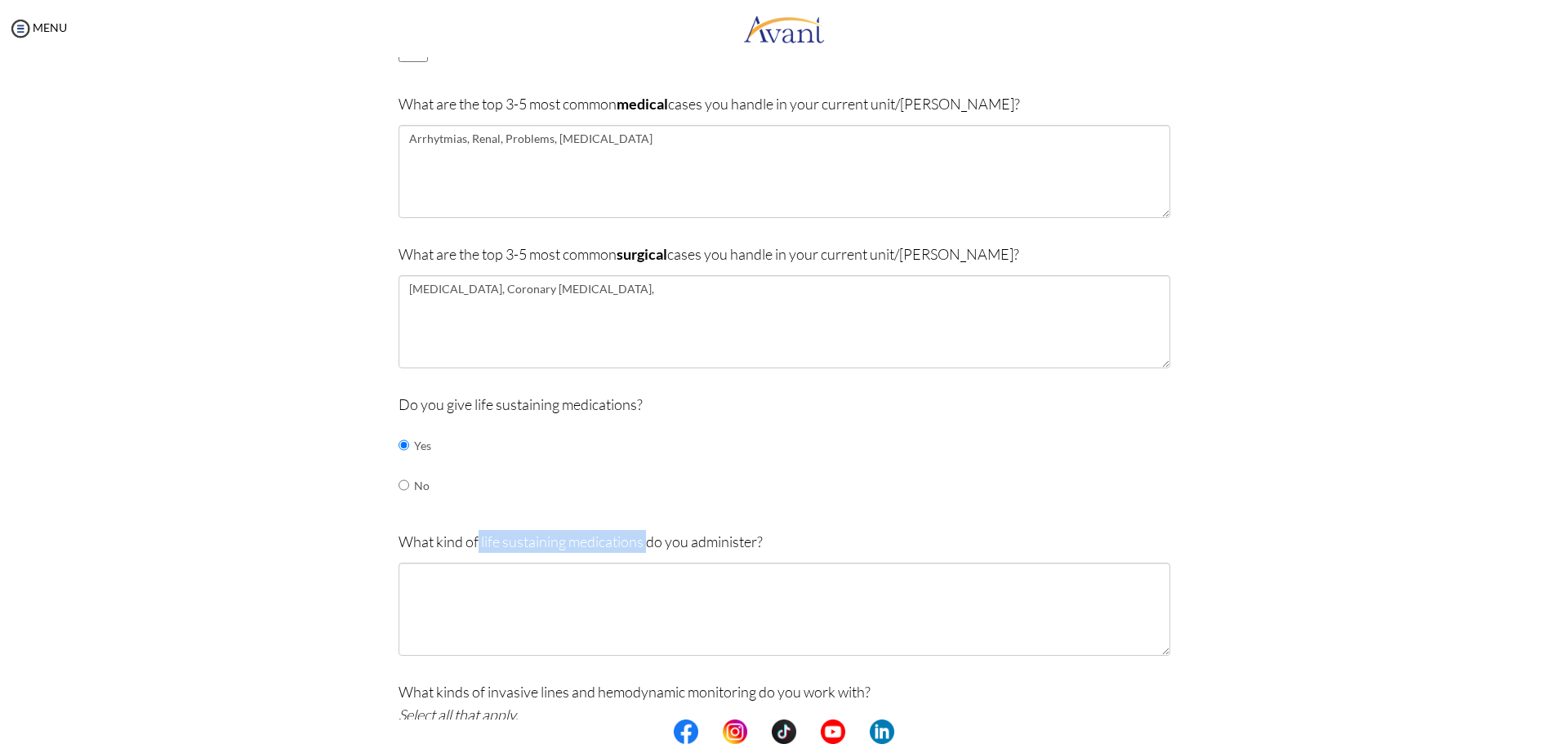
drag, startPoint x: 473, startPoint y: 537, endPoint x: 640, endPoint y: 532, distance: 167.1
click at [640, 532] on p "What kind of life sustaining medications do you administer?" at bounding box center [784, 541] width 772 height 23
copy p "life sustaining medications"
click at [665, 277] on textarea "[MEDICAL_DATA], Coronary [MEDICAL_DATA]," at bounding box center [784, 321] width 772 height 93
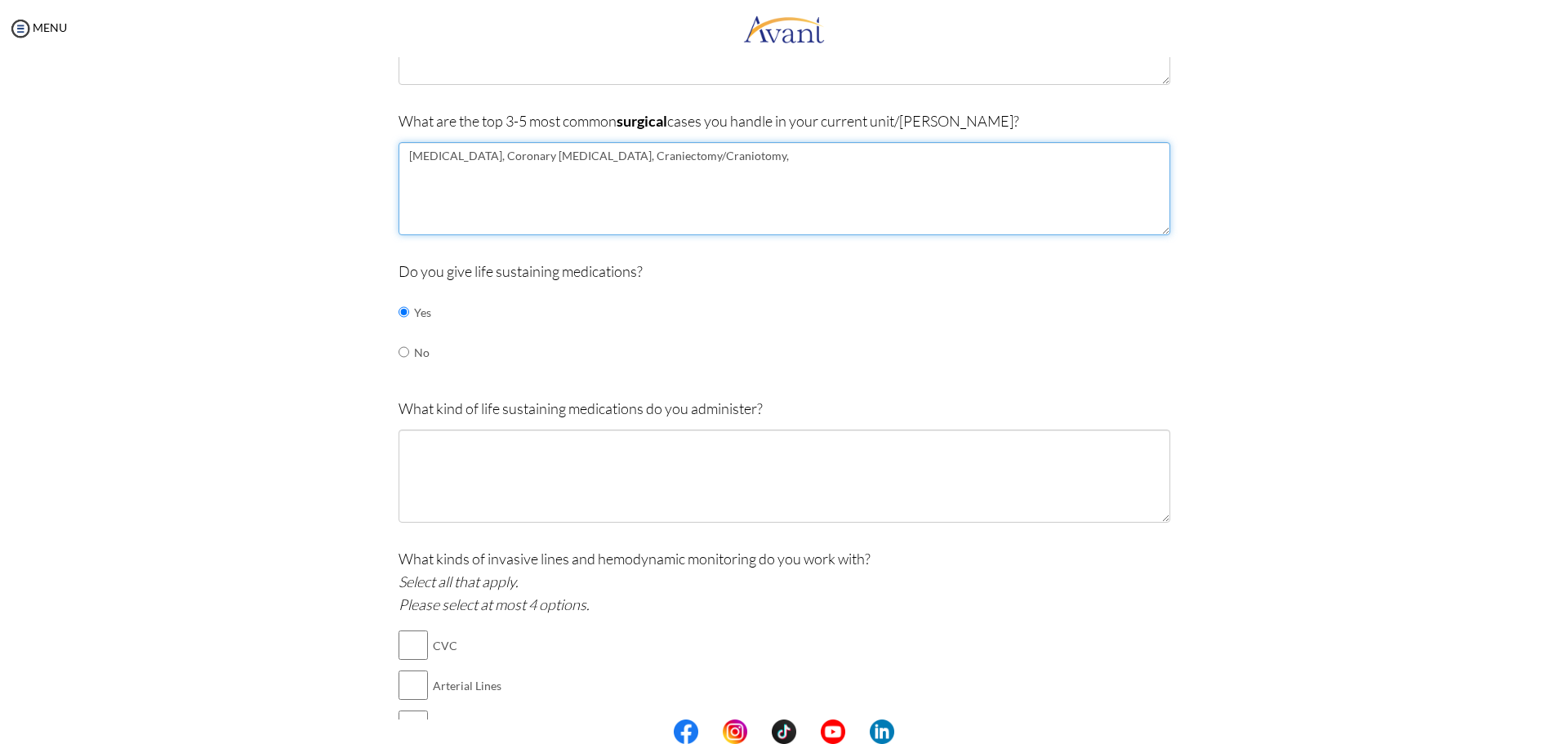
scroll to position [522, 0]
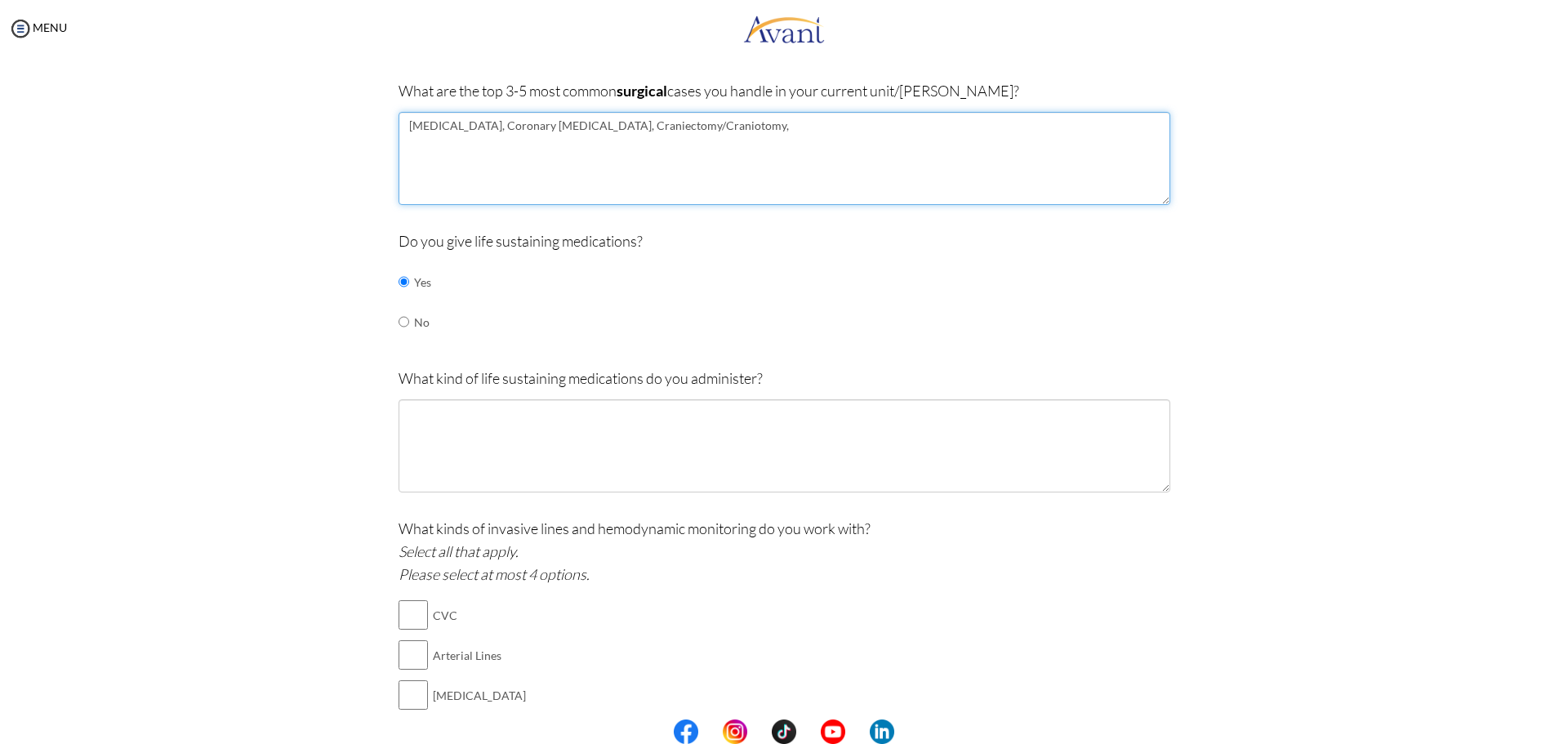
type textarea "[MEDICAL_DATA], Coronary [MEDICAL_DATA], Craniectomy/Craniotomy,"
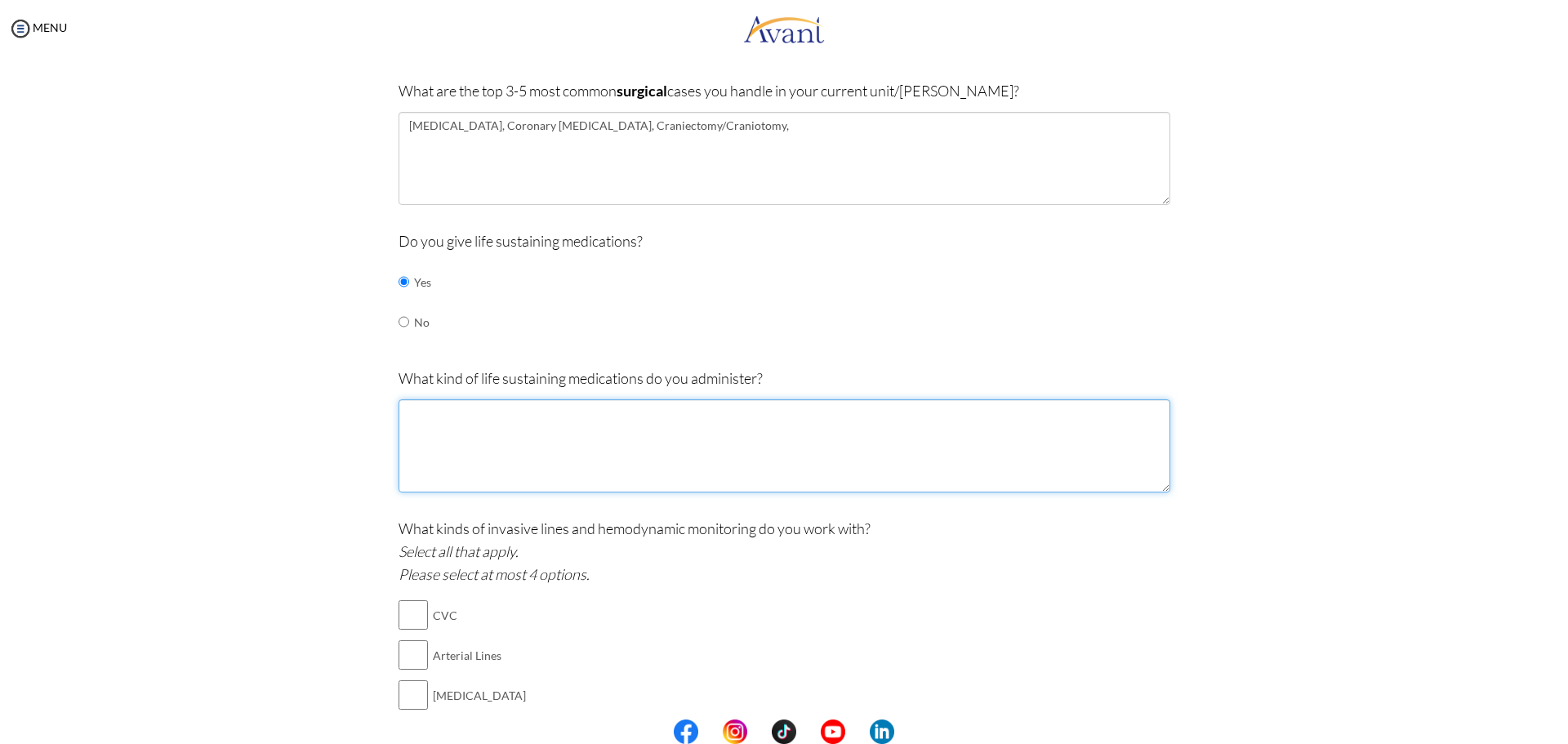
click at [671, 438] on textarea at bounding box center [784, 446] width 772 height 93
type textarea "C"
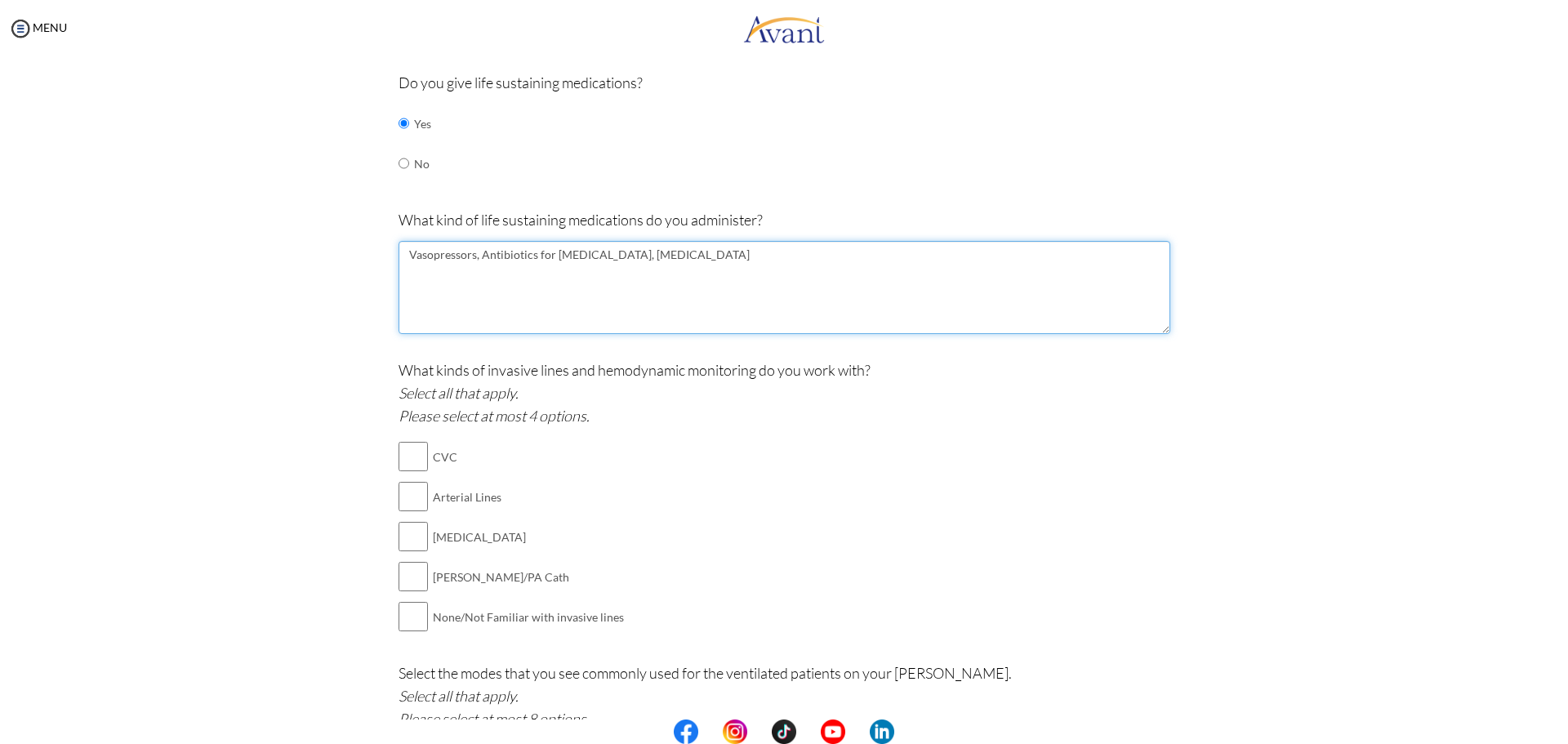
scroll to position [686, 0]
type textarea "Vasopressors, Antibiotics for [MEDICAL_DATA], [MEDICAL_DATA]"
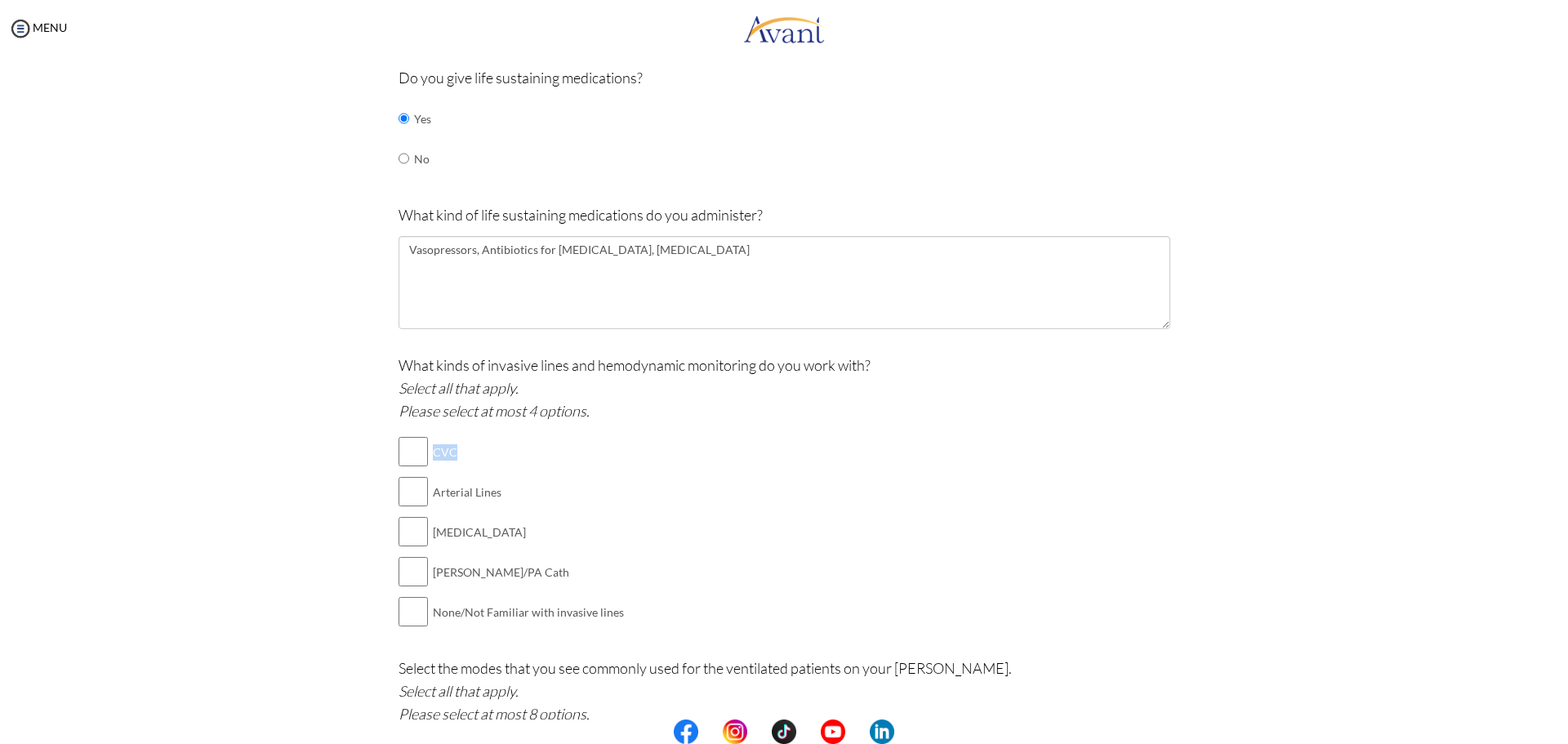
drag, startPoint x: 445, startPoint y: 453, endPoint x: 427, endPoint y: 453, distance: 18.0
click at [433, 453] on td "CVC" at bounding box center [528, 452] width 191 height 40
copy td "CVC"
click at [411, 459] on input "checkbox" at bounding box center [413, 451] width 29 height 32
checkbox input "true"
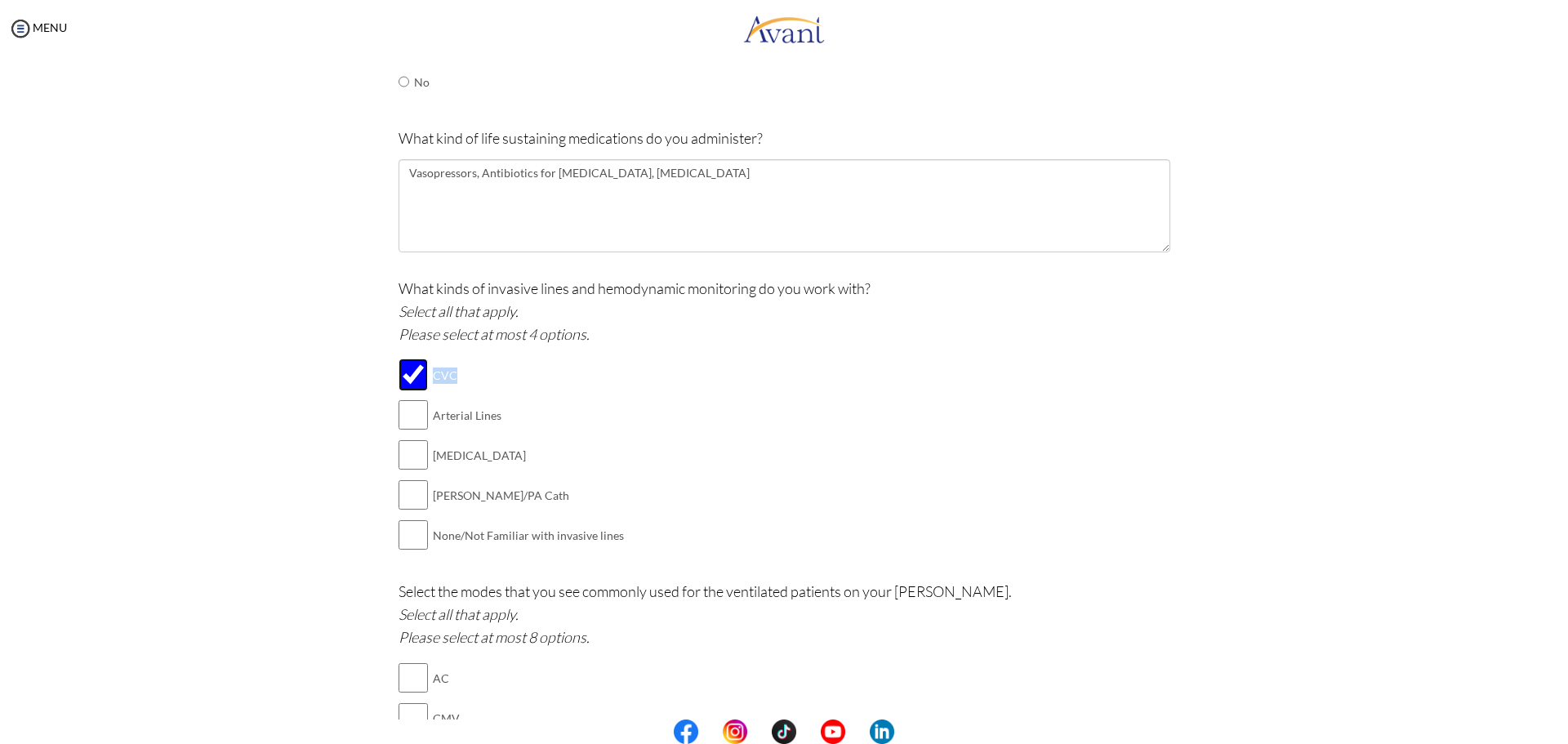
scroll to position [768, 0]
click at [399, 409] on input "checkbox" at bounding box center [413, 409] width 29 height 32
checkbox input "true"
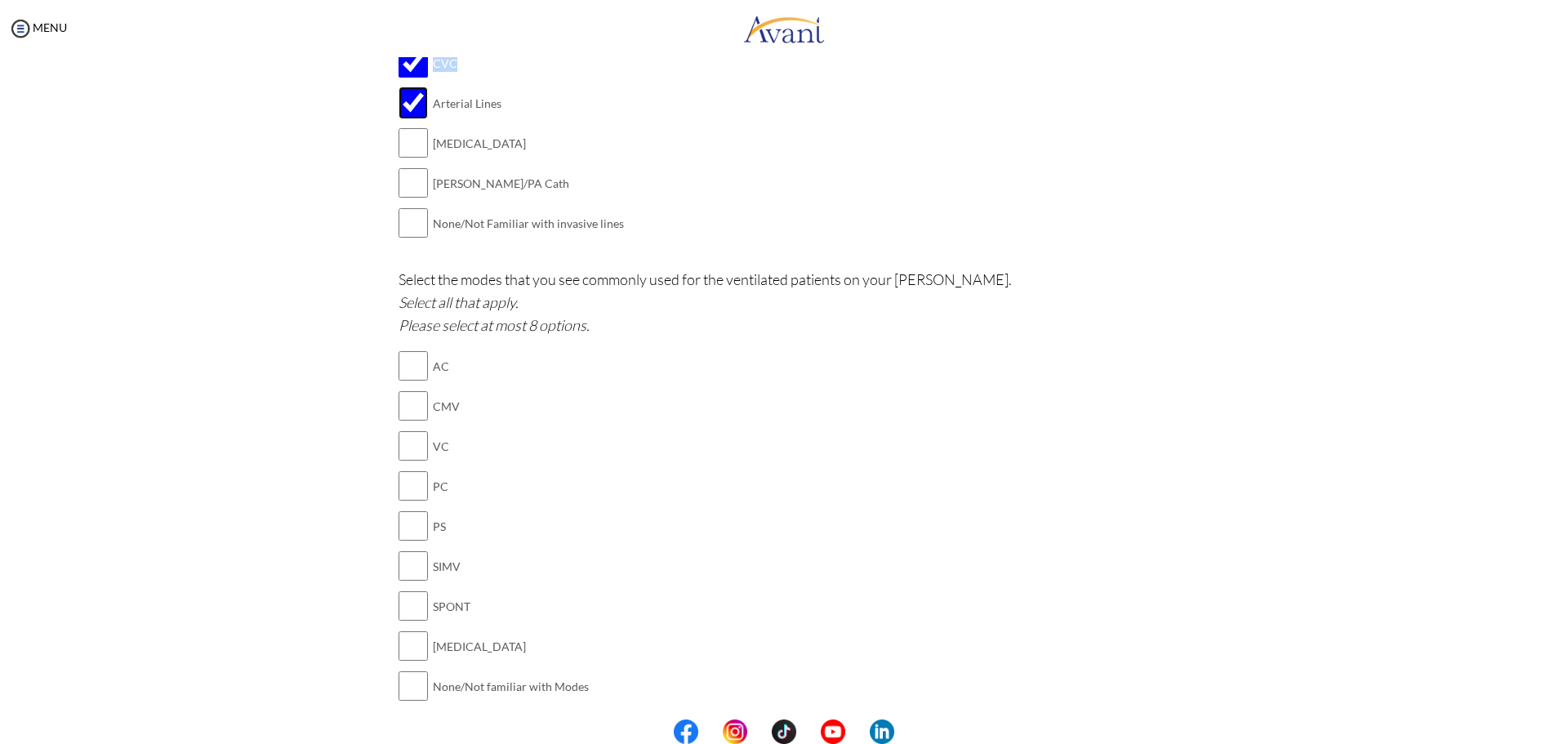
scroll to position [1094, 0]
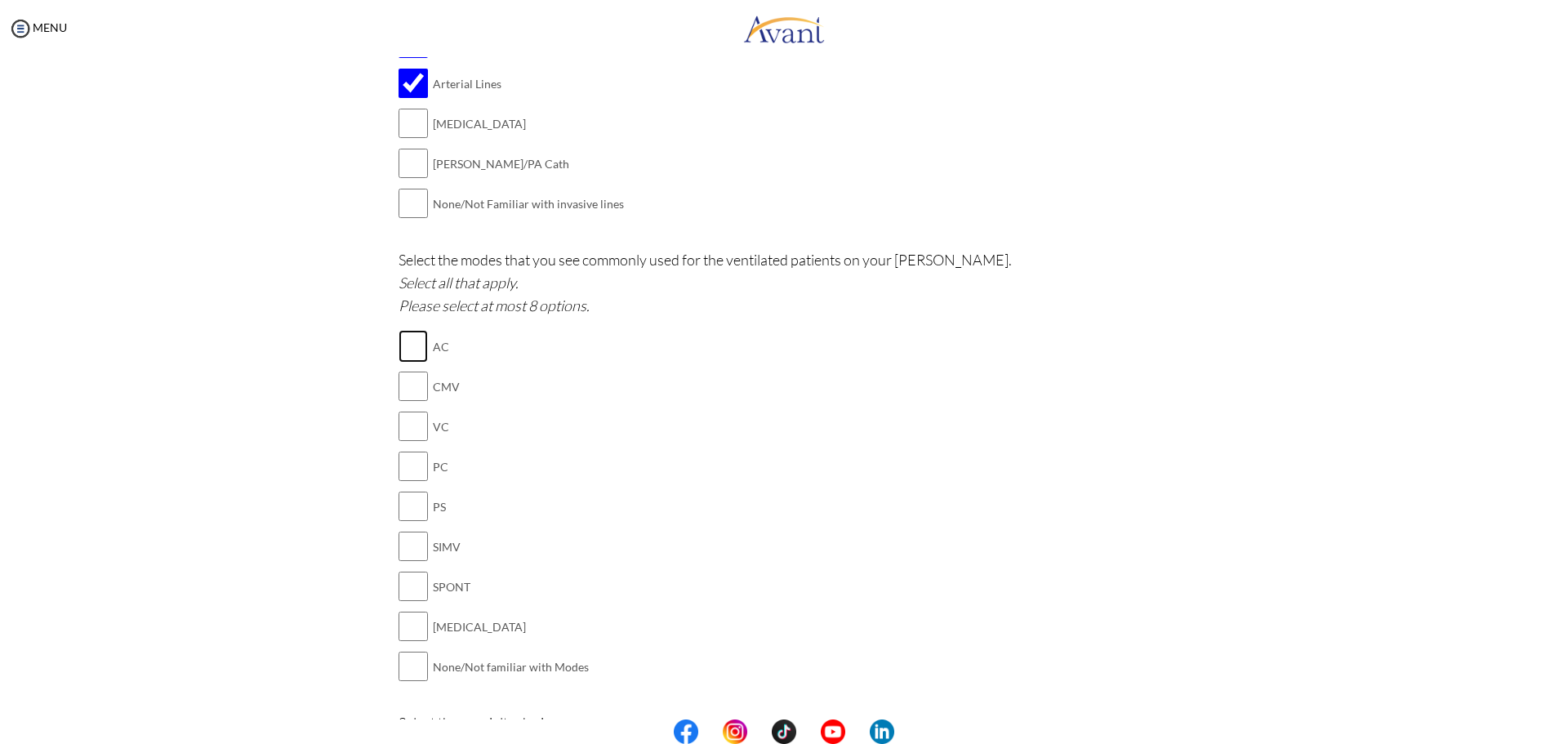
click at [406, 342] on input "checkbox" at bounding box center [413, 345] width 29 height 32
checkbox input "true"
click at [406, 470] on input "checkbox" at bounding box center [413, 466] width 29 height 32
checkbox input "true"
click at [419, 549] on input "checkbox" at bounding box center [413, 546] width 29 height 32
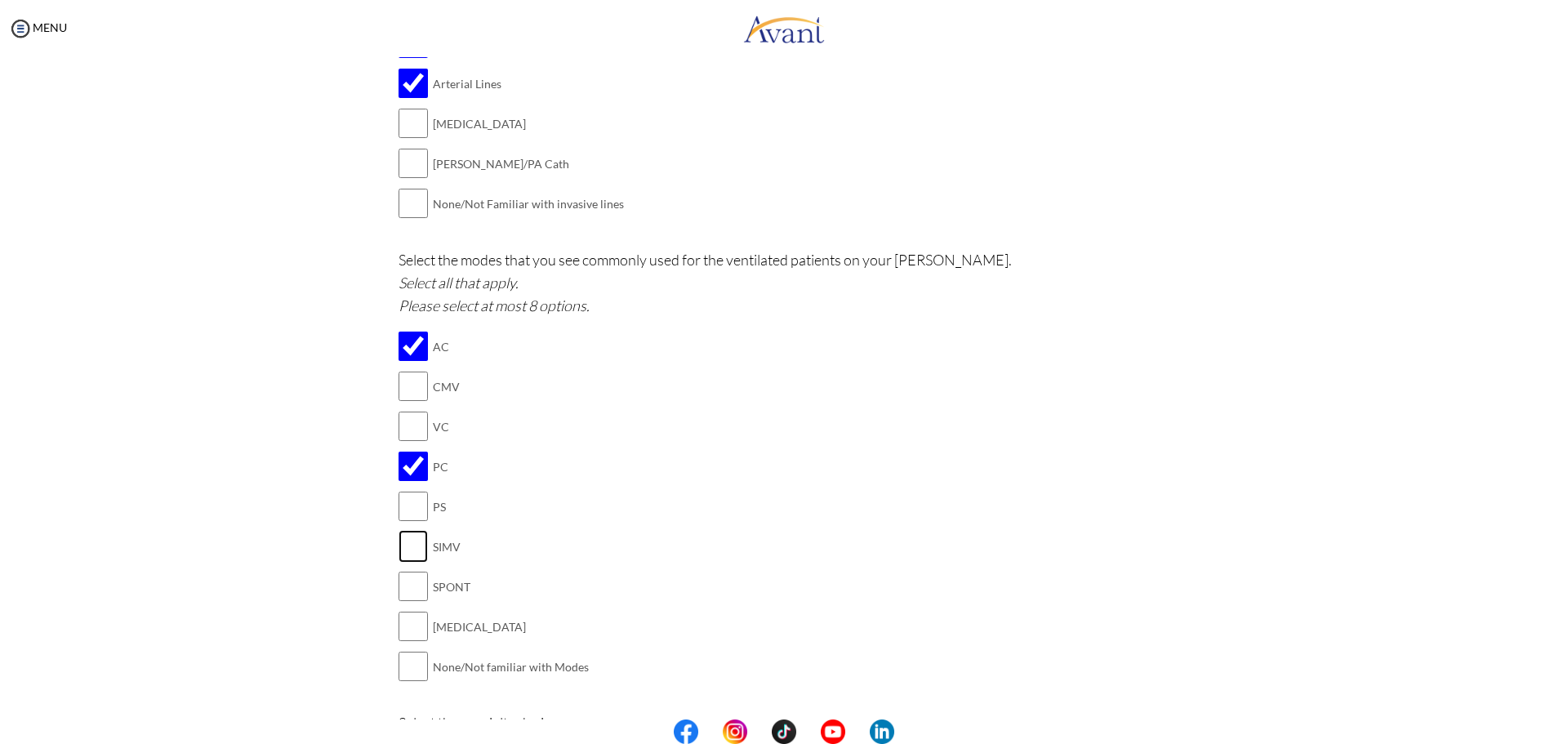
checkbox input "true"
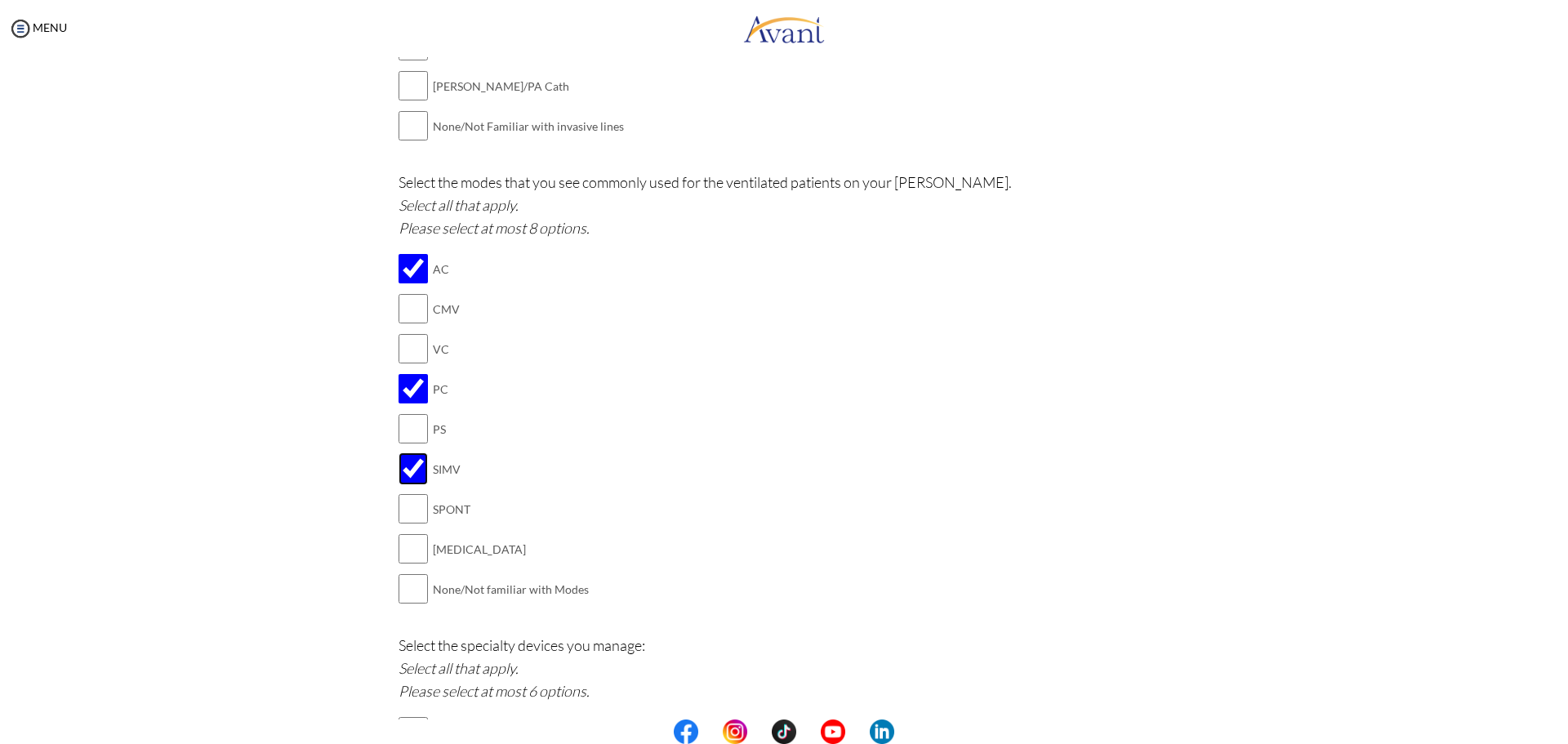
scroll to position [1176, 0]
click at [414, 532] on input "checkbox" at bounding box center [413, 544] width 29 height 32
checkbox input "true"
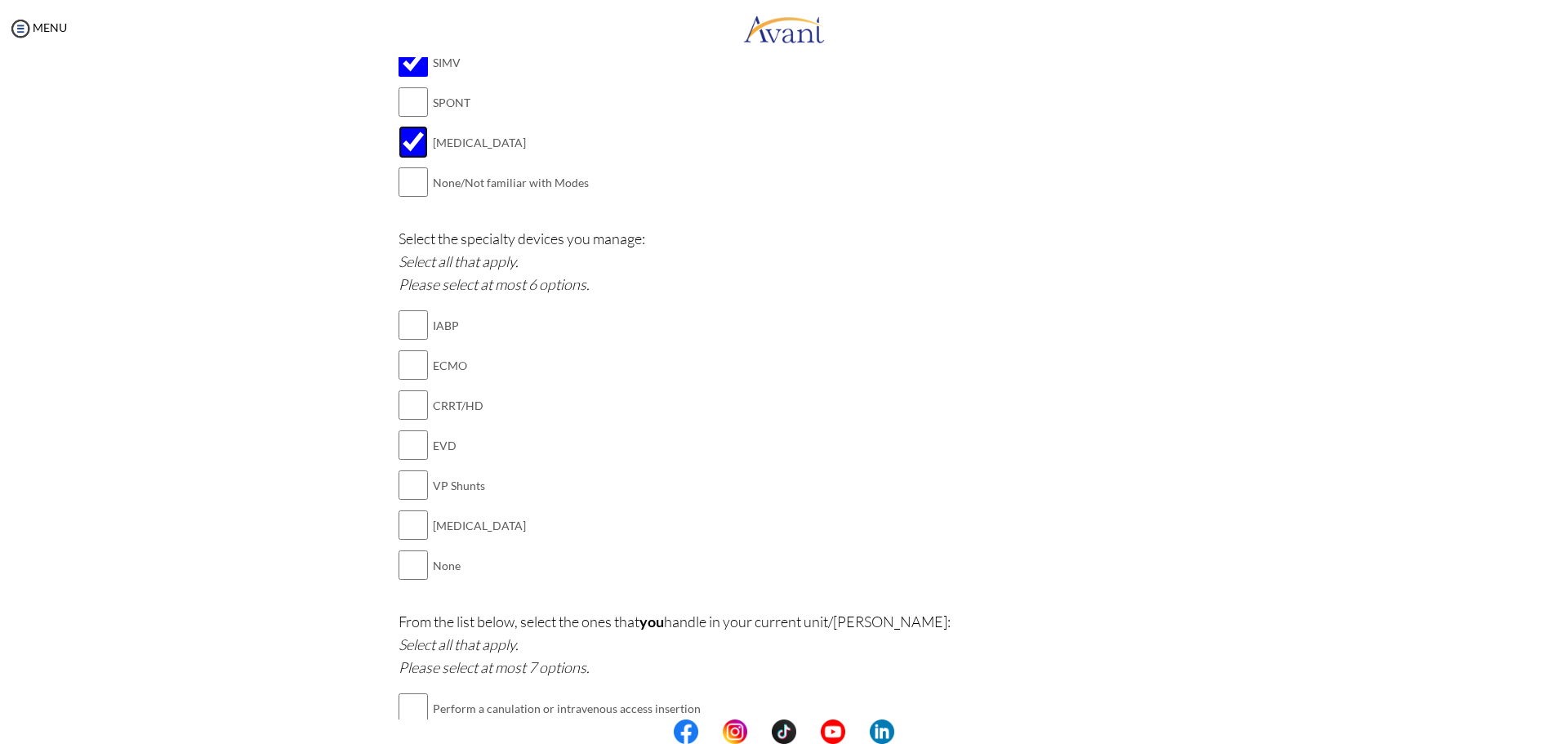
scroll to position [1584, 0]
click at [414, 524] on input "checkbox" at bounding box center [413, 519] width 29 height 32
checkbox input "true"
click at [412, 448] on input "checkbox" at bounding box center [413, 438] width 29 height 32
checkbox input "true"
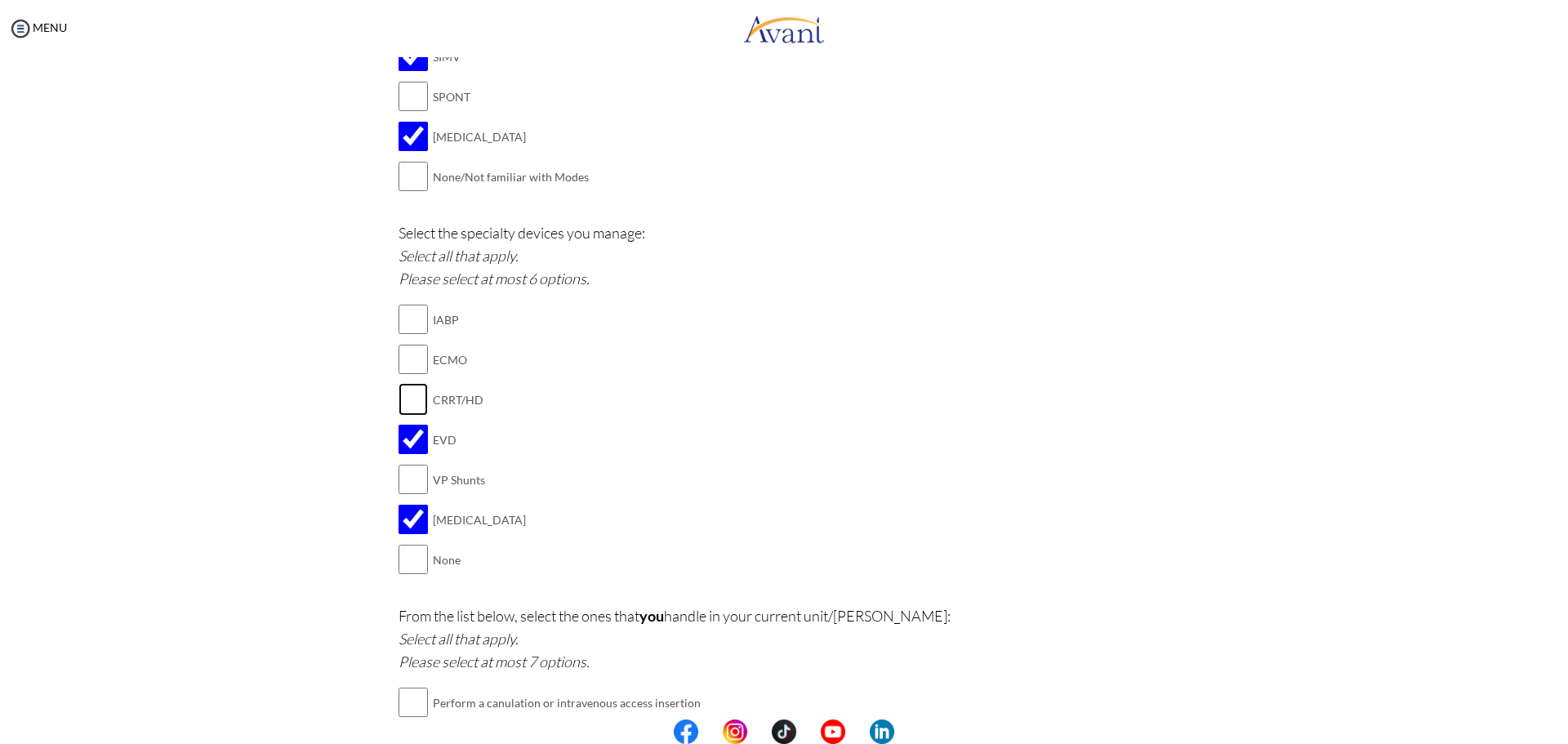
click at [415, 404] on input "checkbox" at bounding box center [413, 399] width 29 height 32
checkbox input "true"
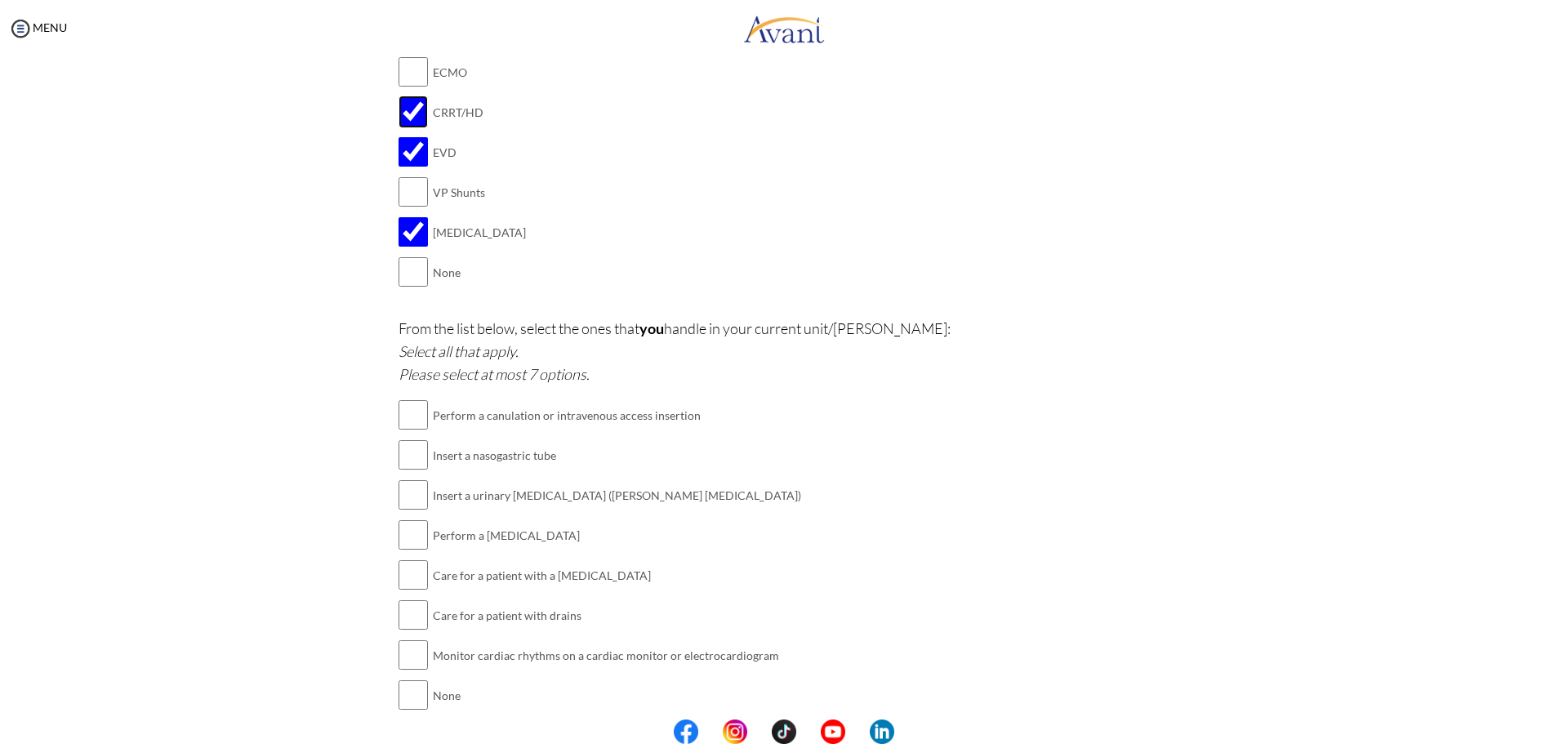
scroll to position [1911, 0]
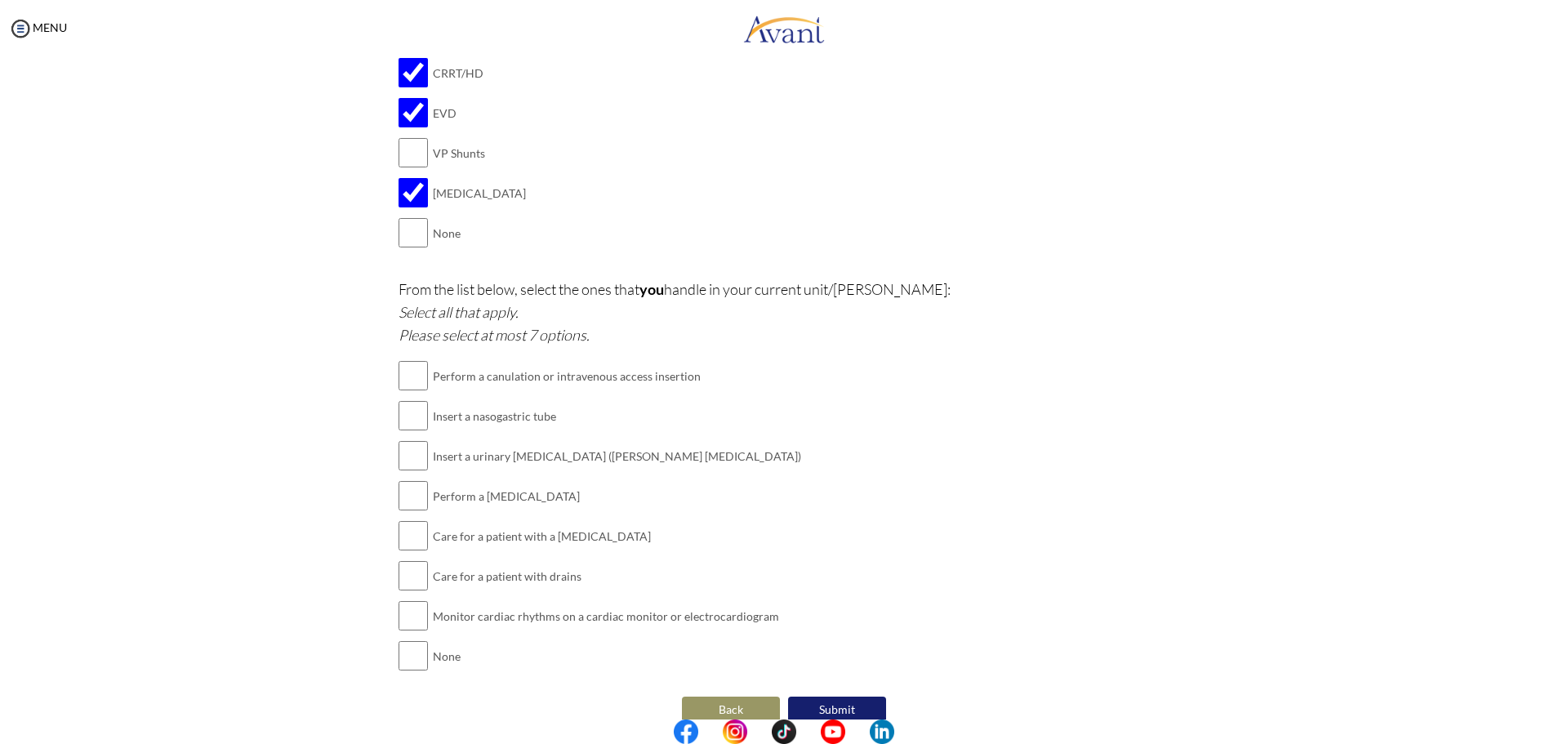
click at [611, 386] on td "Perform a canulation or intravenous access insertion" at bounding box center [617, 376] width 369 height 40
click at [434, 384] on td "Perform a canulation or intravenous access insertion" at bounding box center [617, 376] width 369 height 40
click at [399, 381] on input "checkbox" at bounding box center [413, 375] width 29 height 32
checkbox input "true"
drag, startPoint x: 402, startPoint y: 418, endPoint x: 409, endPoint y: 433, distance: 16.6
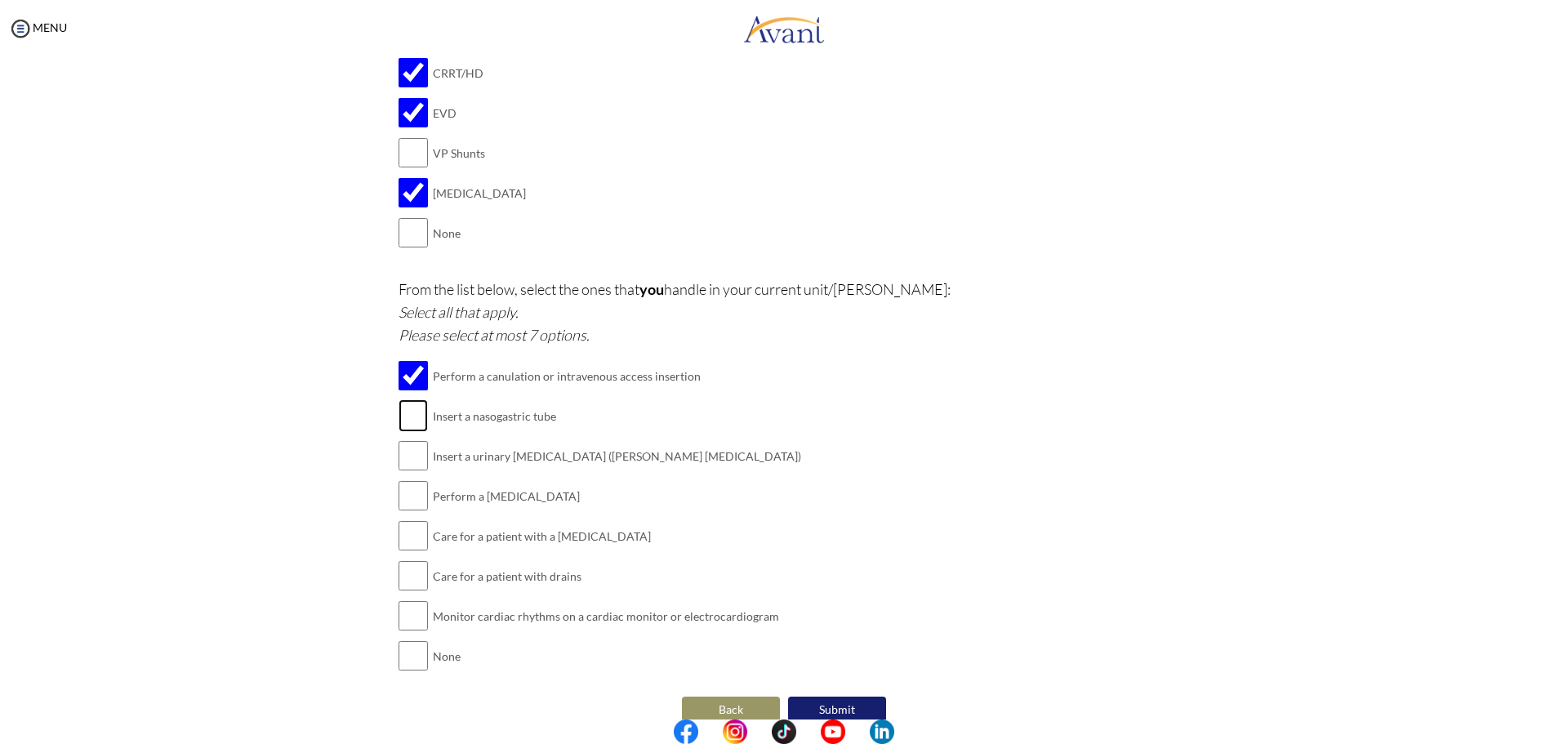
click at [403, 419] on input "checkbox" at bounding box center [413, 415] width 29 height 32
checkbox input "true"
click at [410, 456] on input "checkbox" at bounding box center [413, 455] width 29 height 32
checkbox input "true"
click at [418, 499] on input "checkbox" at bounding box center [413, 495] width 29 height 32
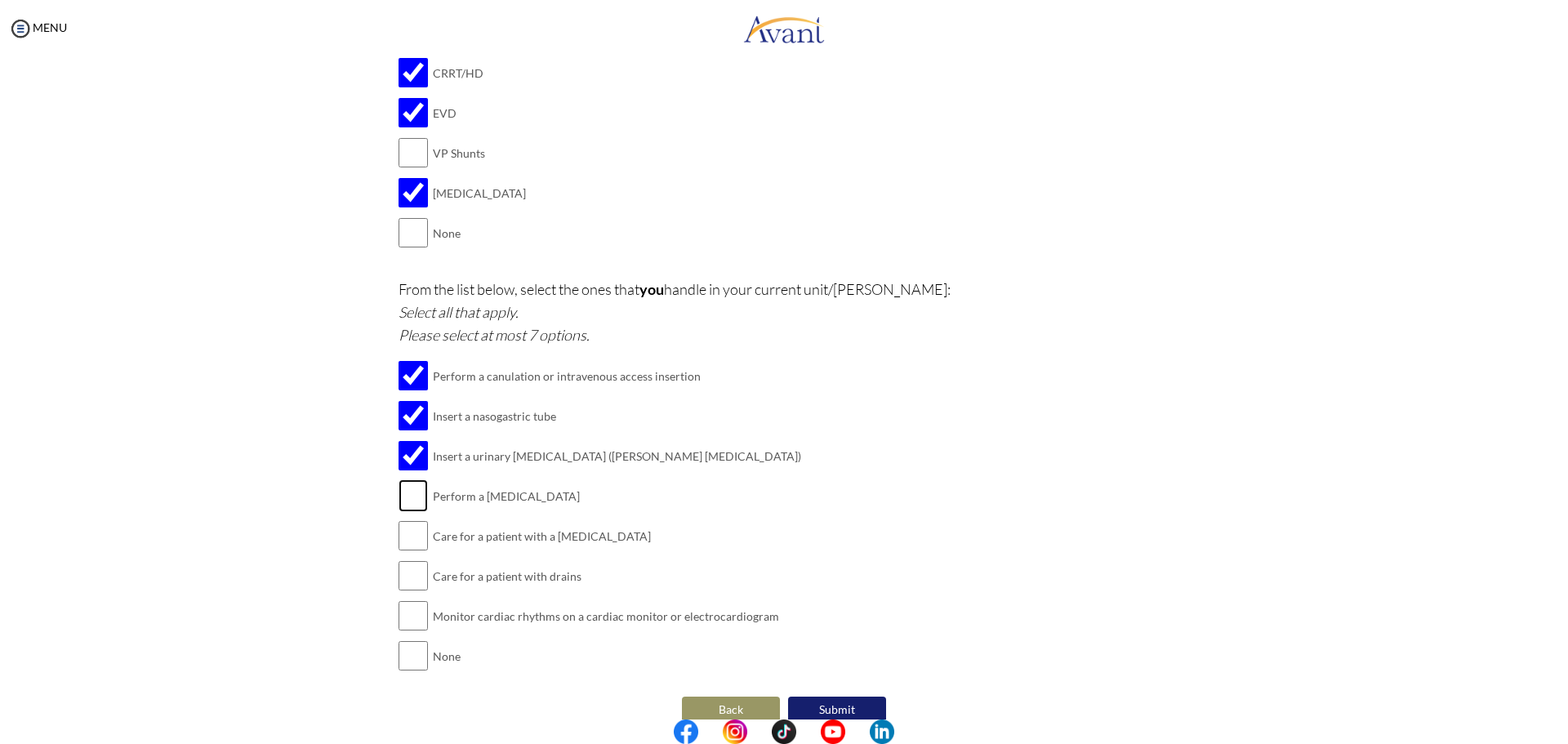
checkbox input "true"
click at [407, 526] on input "checkbox" at bounding box center [413, 536] width 29 height 32
checkbox input "true"
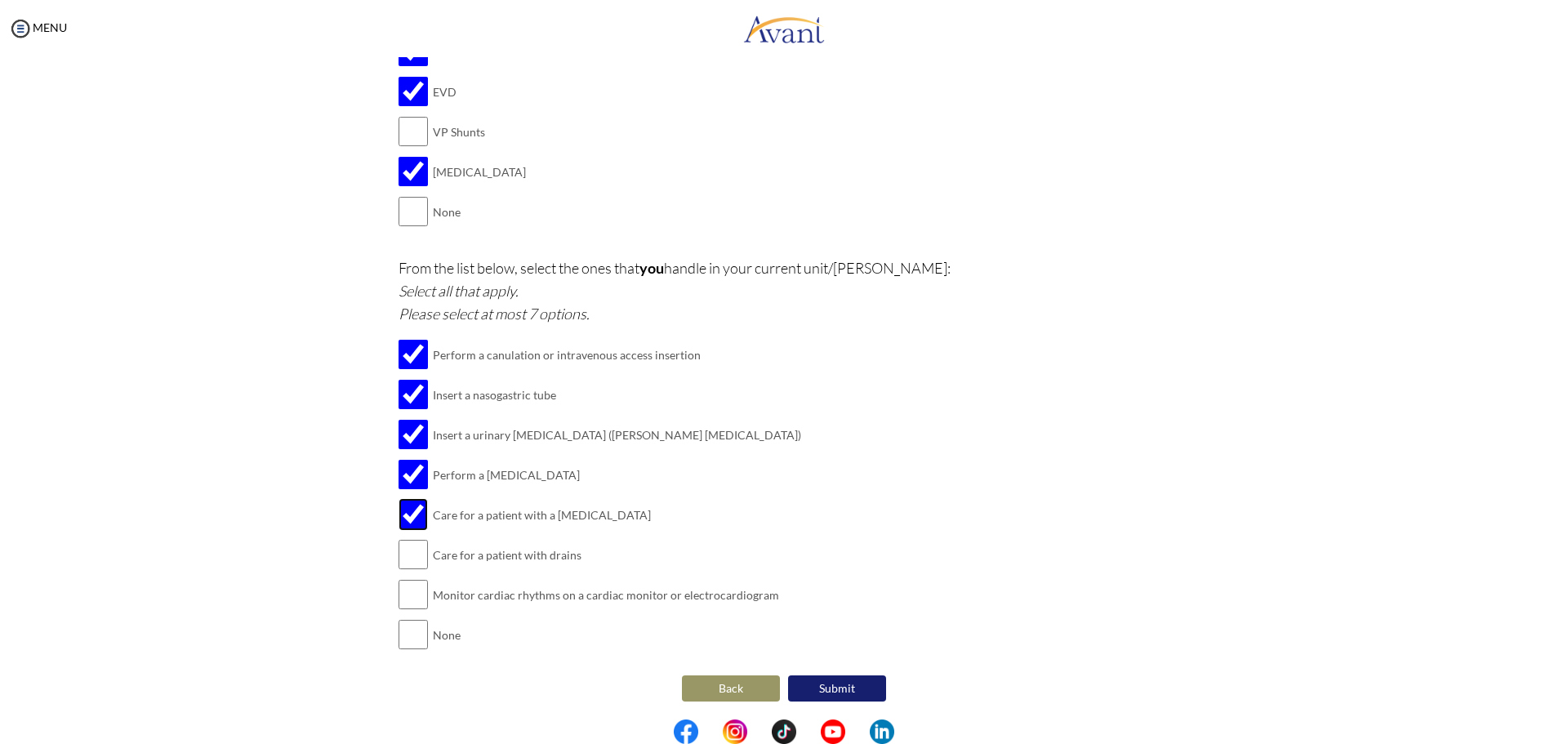
scroll to position [1935, 0]
click at [428, 541] on td at bounding box center [430, 552] width 5 height 40
click at [405, 547] on input "checkbox" at bounding box center [413, 551] width 29 height 32
checkbox input "true"
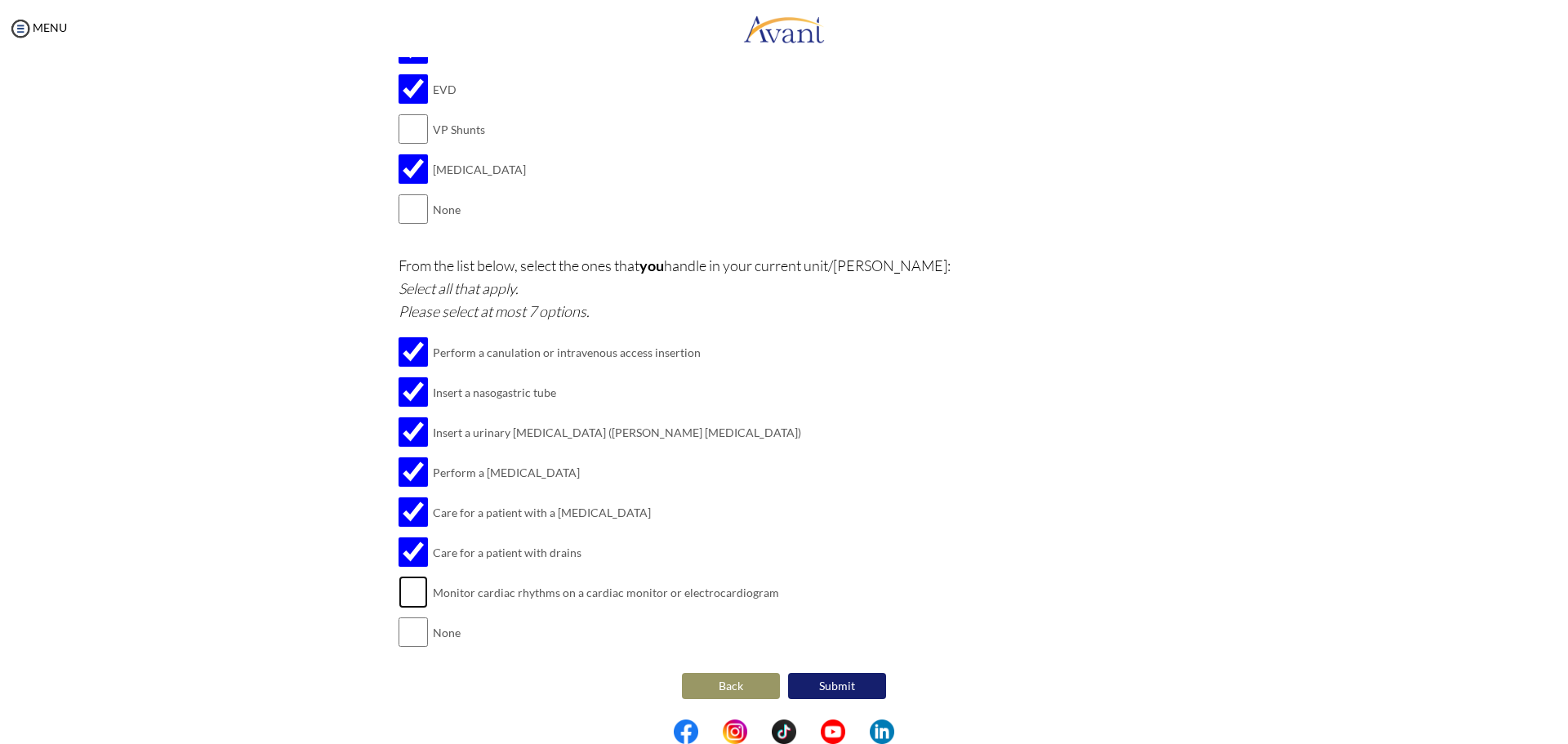
click at [399, 586] on input "checkbox" at bounding box center [413, 591] width 29 height 32
checkbox input "true"
click at [827, 690] on button "Submit" at bounding box center [837, 685] width 98 height 26
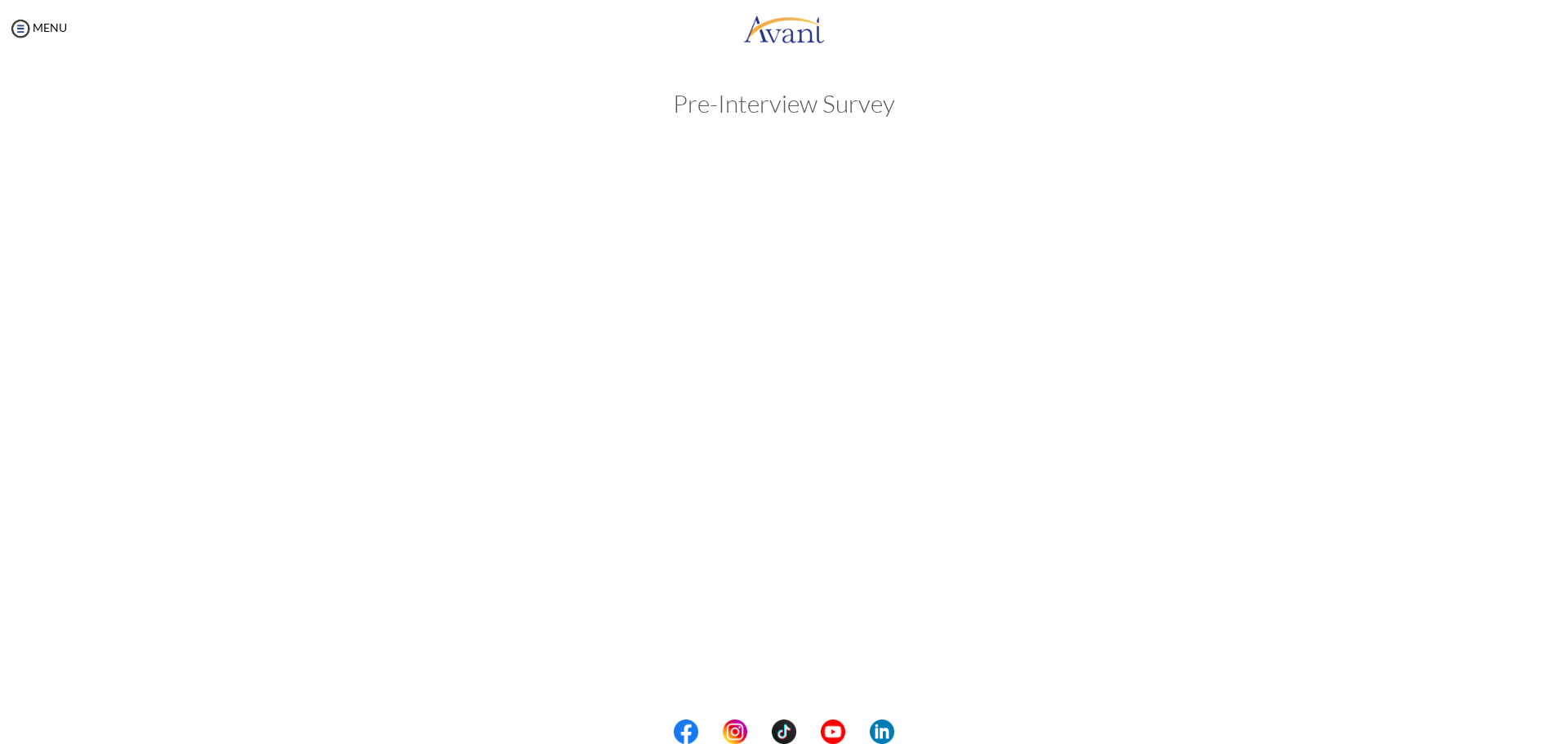
scroll to position [0, 0]
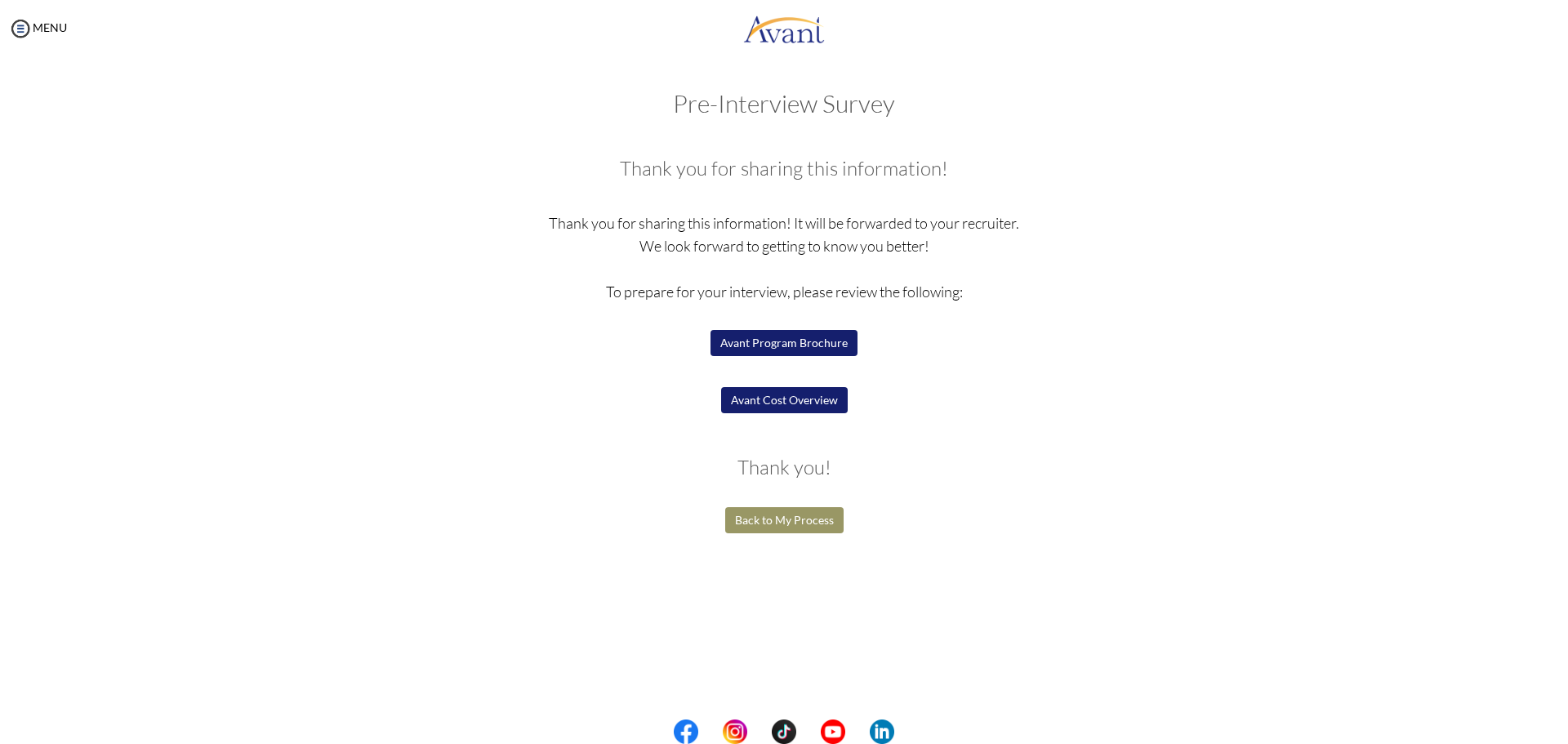
click at [752, 527] on button "Back to My Process" at bounding box center [784, 520] width 119 height 26
